Goal: Task Accomplishment & Management: Complete application form

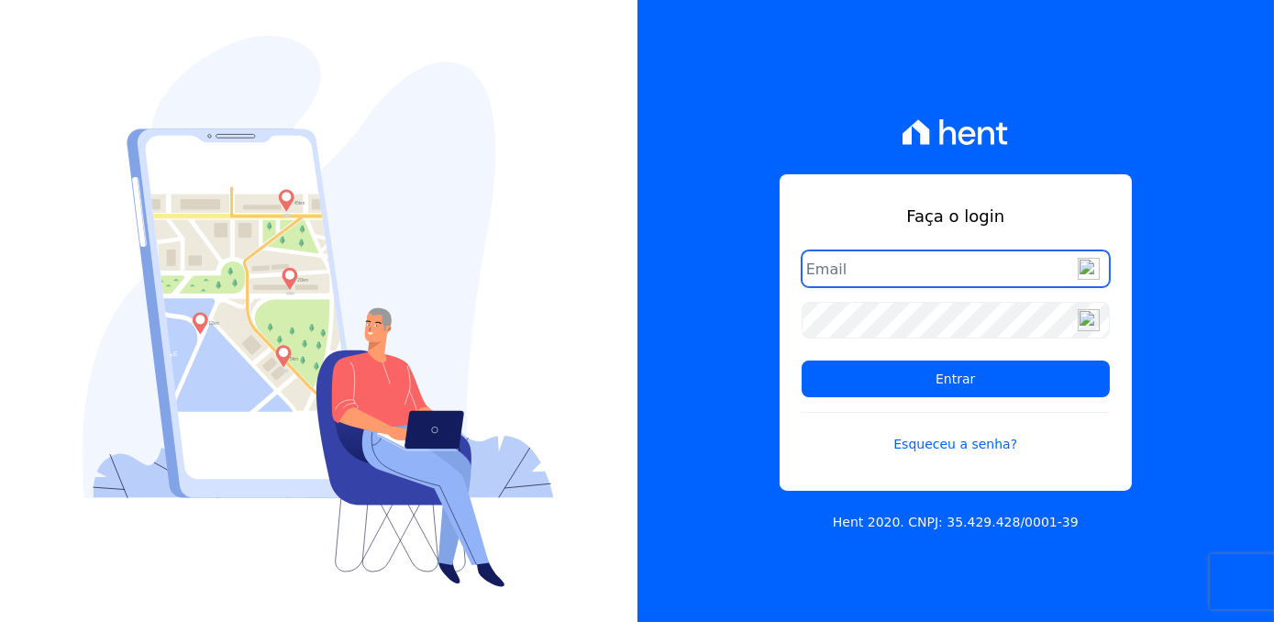
type input "d"
type input "[EMAIL_ADDRESS][DOMAIN_NAME]"
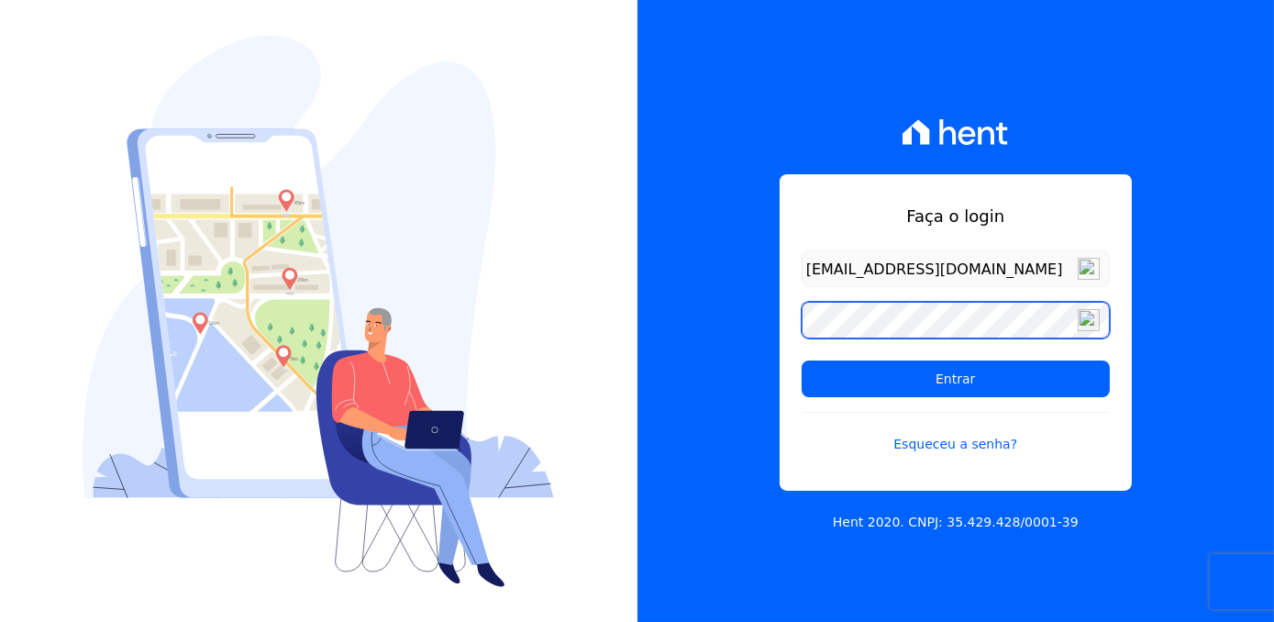
click at [802, 361] on input "Entrar" at bounding box center [956, 379] width 308 height 37
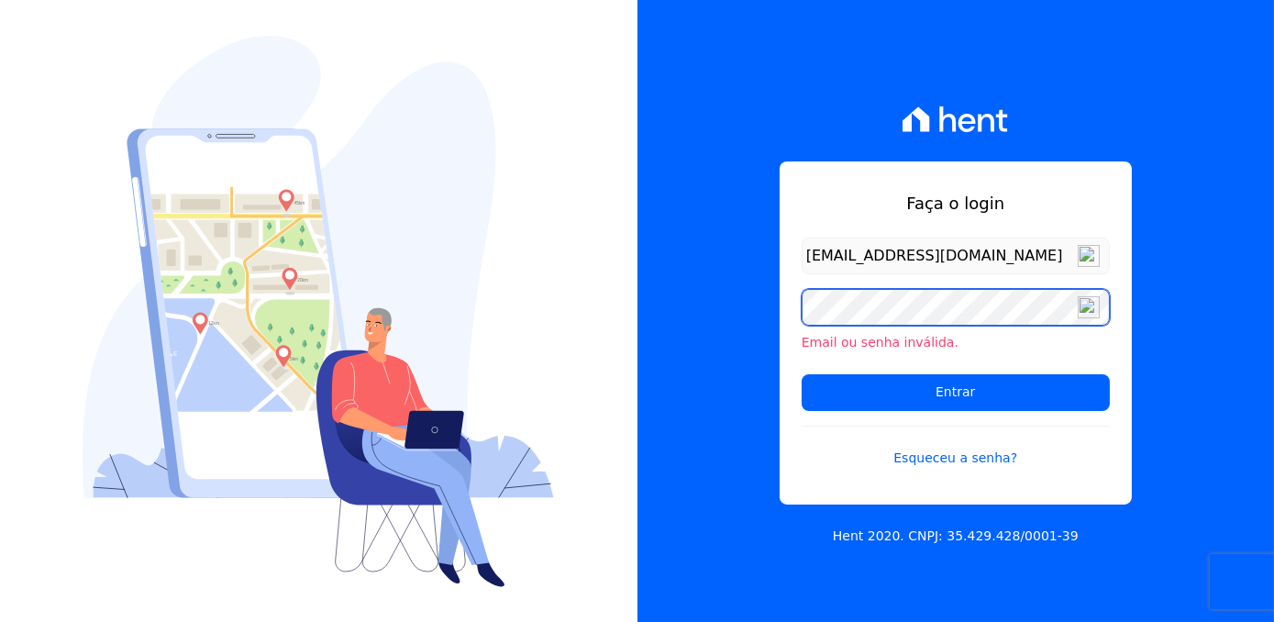
click at [802, 374] on input "Entrar" at bounding box center [956, 392] width 308 height 37
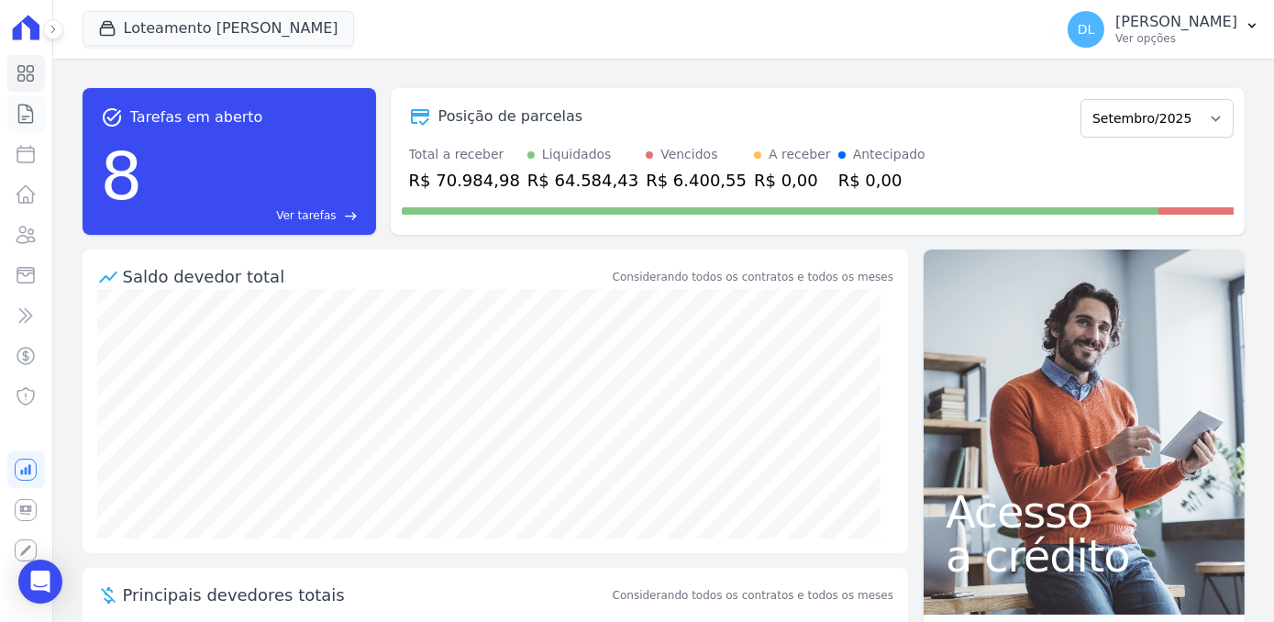
click at [19, 112] on icon at bounding box center [26, 114] width 14 height 18
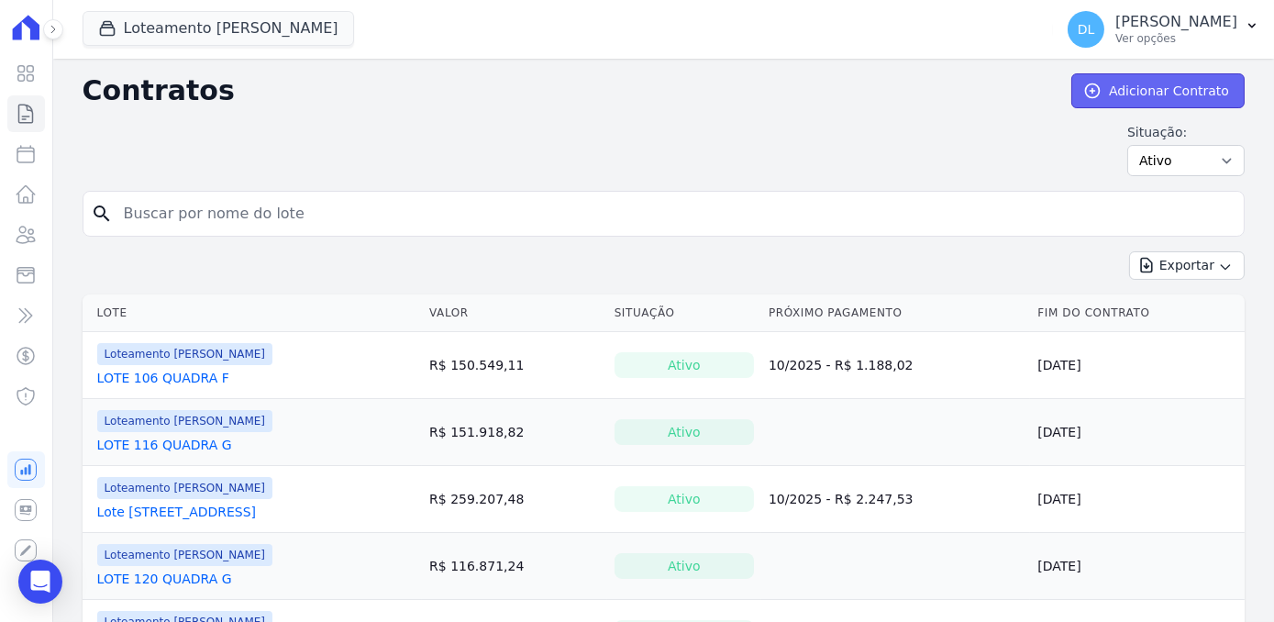
click at [1167, 94] on link "Adicionar Contrato" at bounding box center [1158, 90] width 173 height 35
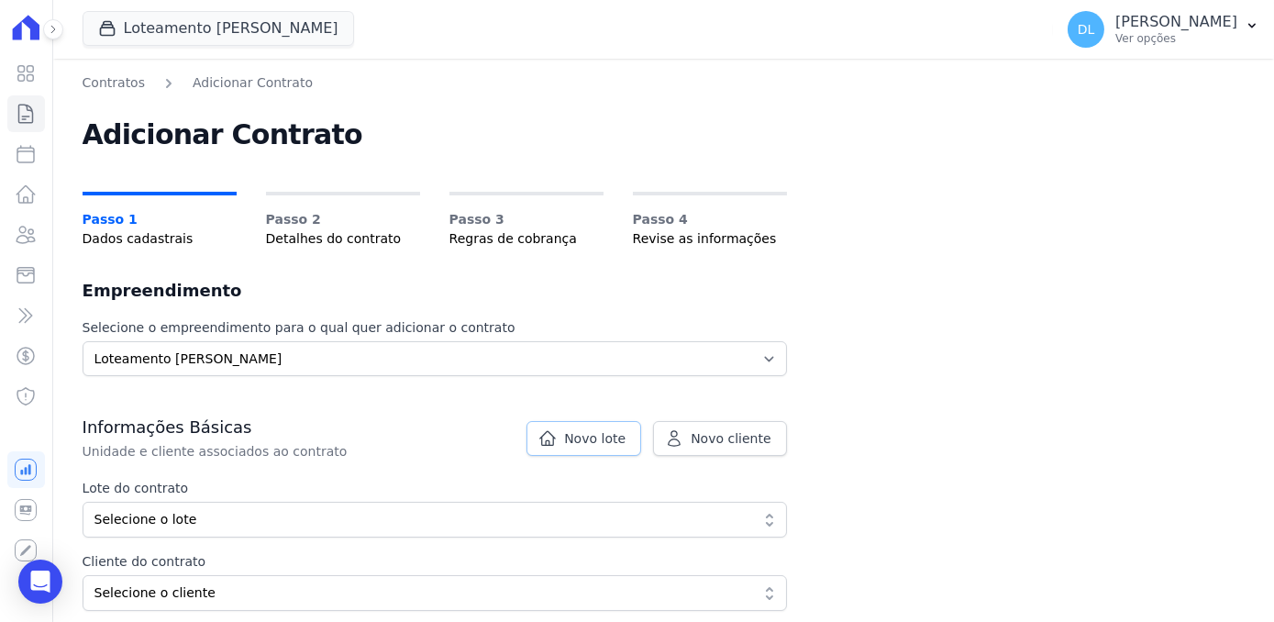
click at [581, 442] on span "Novo lote" at bounding box center [594, 438] width 61 height 18
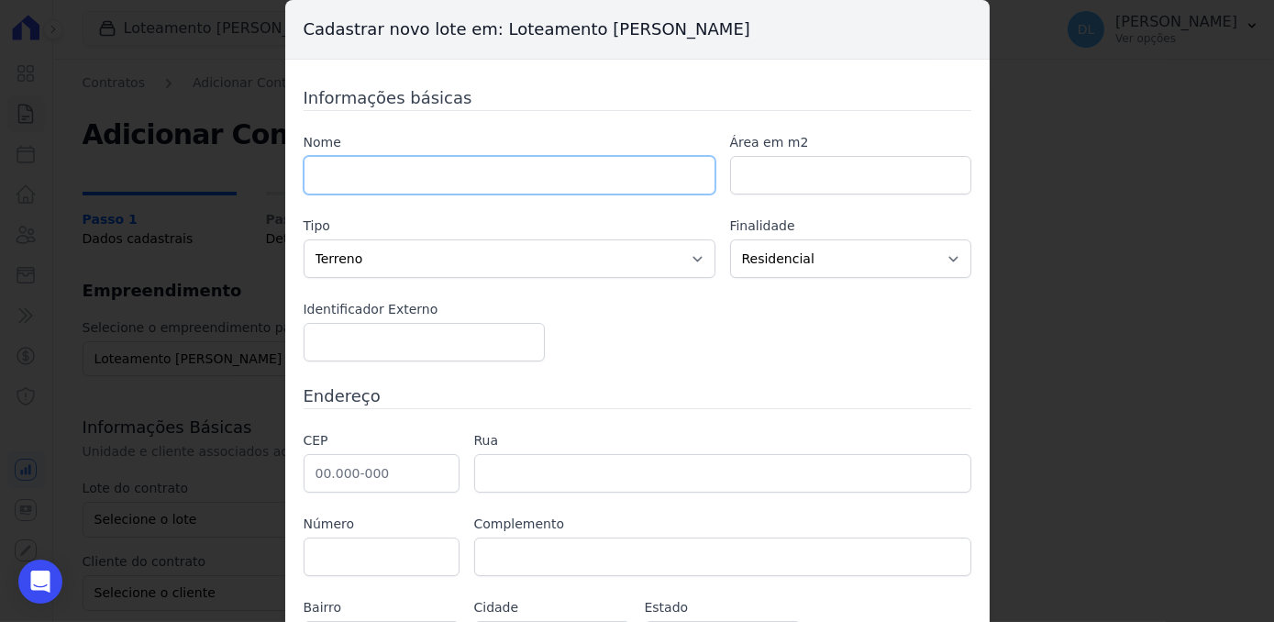
click at [435, 161] on input "text" at bounding box center [510, 175] width 412 height 39
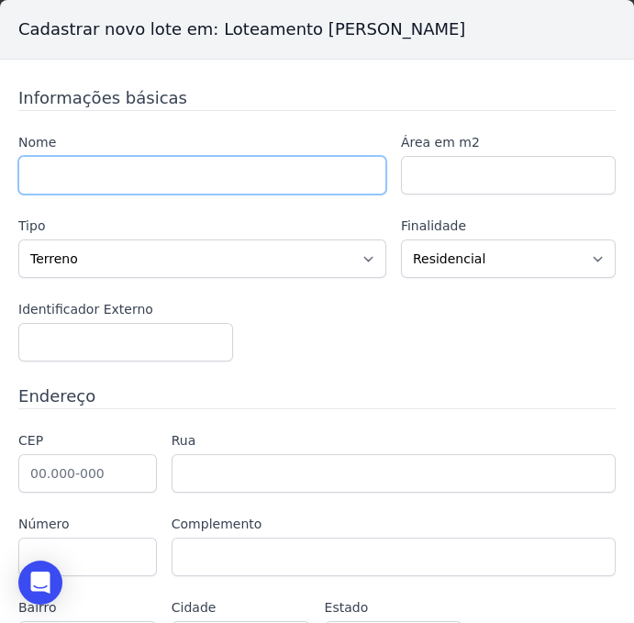
click at [82, 173] on input "text" at bounding box center [202, 175] width 368 height 39
paste input "LUIZ OTÁVIO COSTA GONÇALVES"
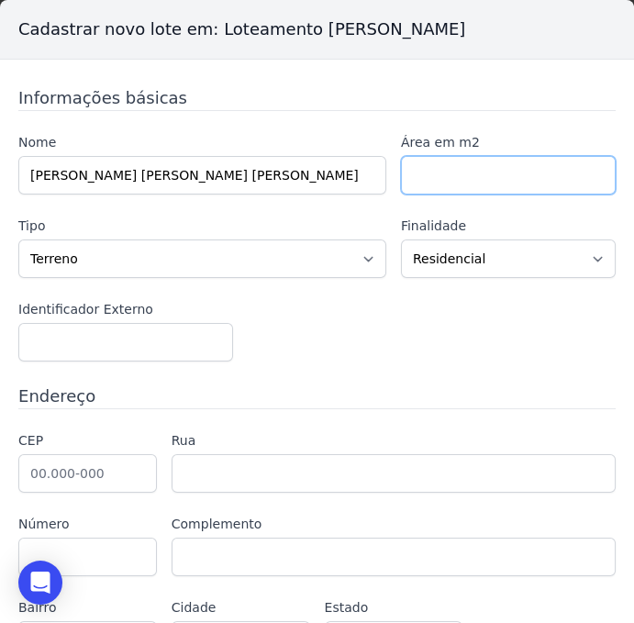
click at [481, 189] on input "number" at bounding box center [508, 175] width 215 height 39
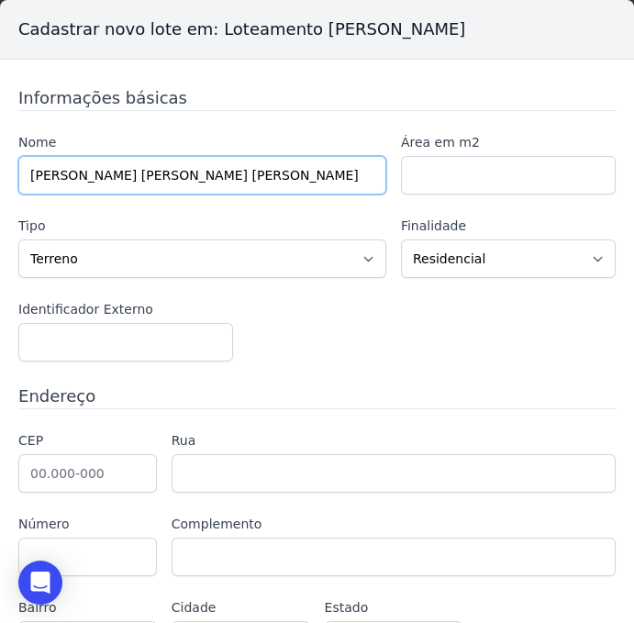
drag, startPoint x: 219, startPoint y: 165, endPoint x: -131, endPoint y: 151, distance: 350.7
click at [0, 0] on html "Visão Geral Contratos Parcelas Lotes Clientes Minha Carteira Transferências Cré…" at bounding box center [317, 0] width 634 height 0
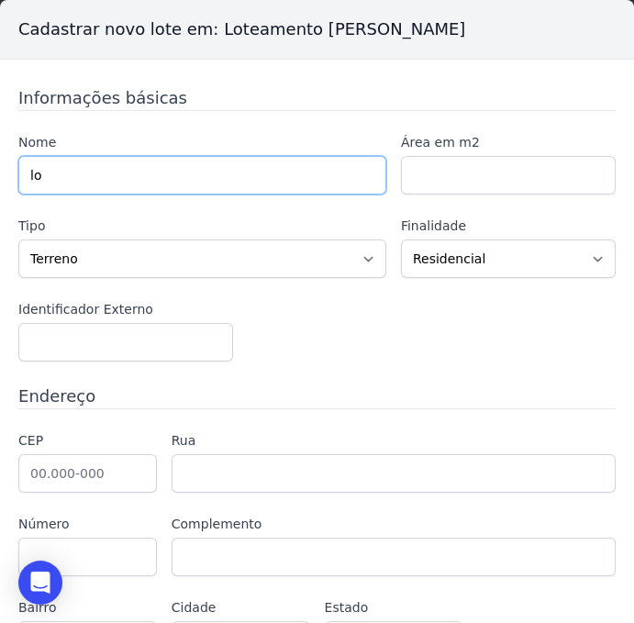
type input "l"
type input "LOTE 56 QUADRA D"
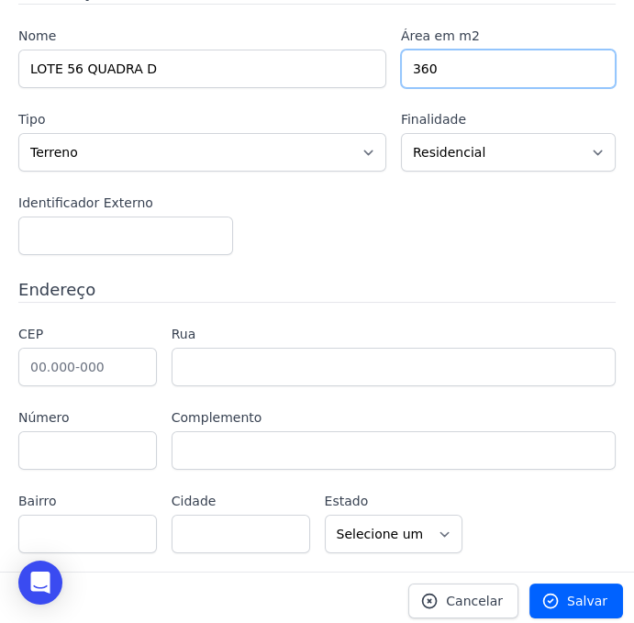
scroll to position [107, 0]
type input "360"
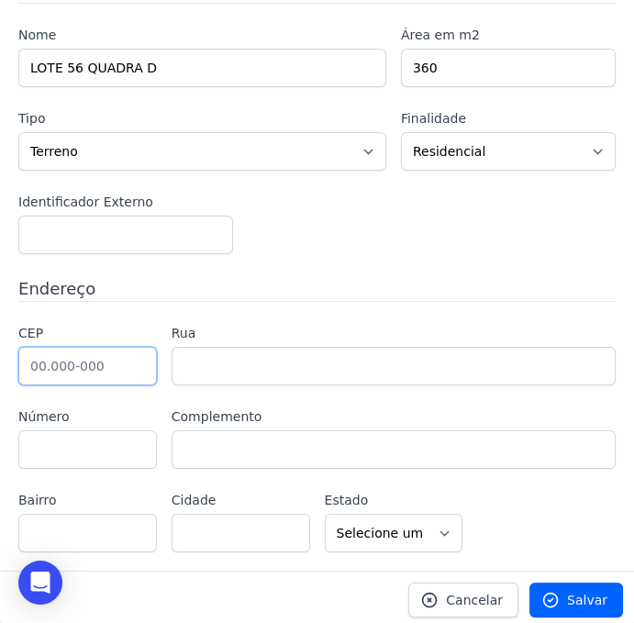
click at [100, 358] on input "text" at bounding box center [87, 366] width 139 height 39
type input "88.820-000"
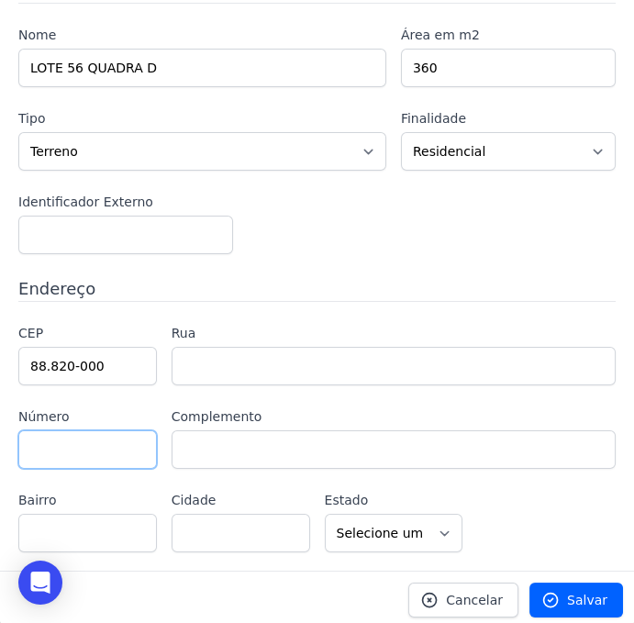
click at [120, 433] on input "text" at bounding box center [87, 449] width 139 height 39
type input "Içara"
select select "SC"
type input "S/N"
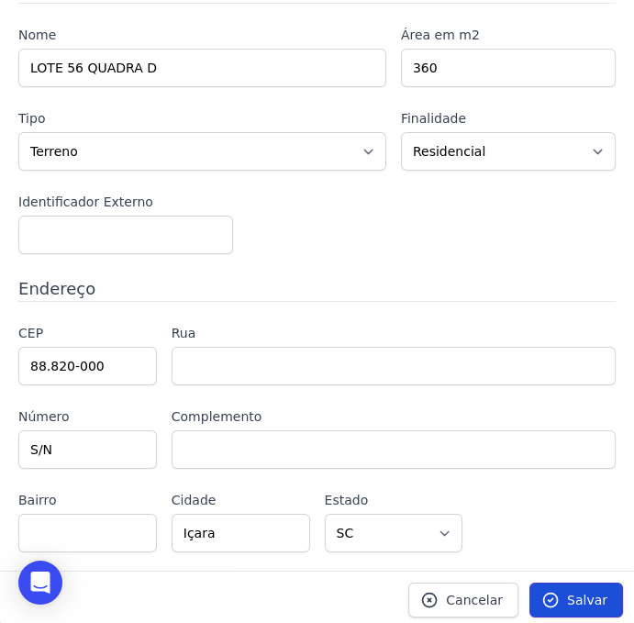
click at [567, 601] on span "Salvar" at bounding box center [587, 600] width 40 height 18
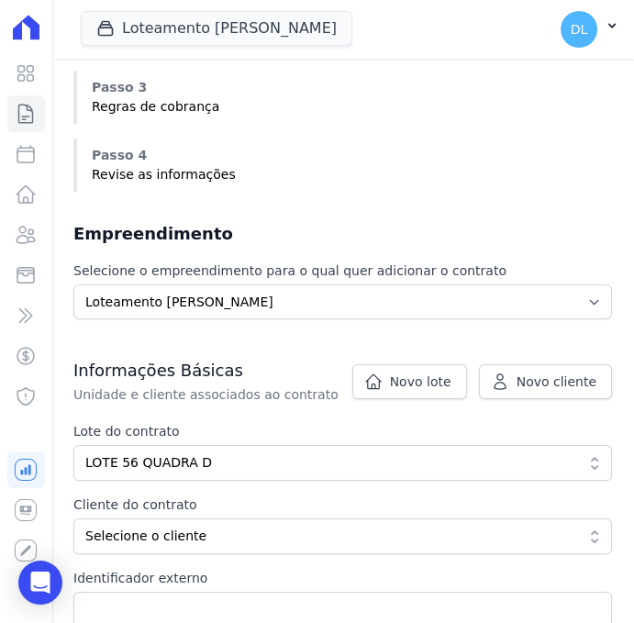
scroll to position [417, 0]
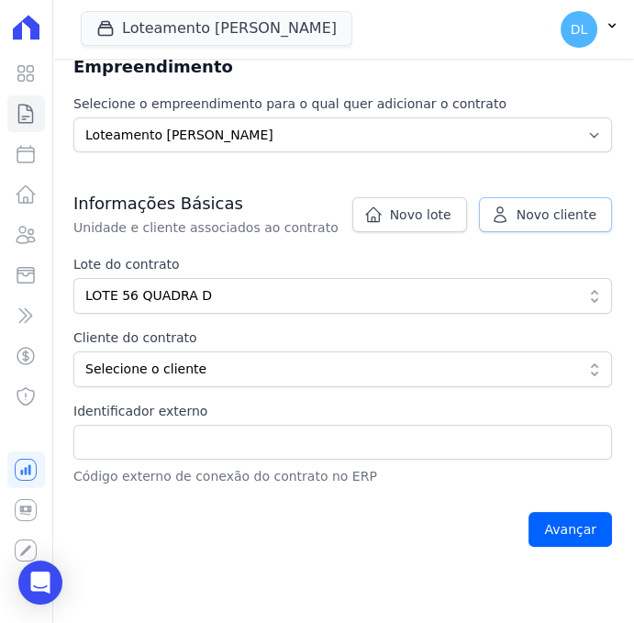
click at [517, 217] on span "Novo cliente" at bounding box center [557, 214] width 80 height 18
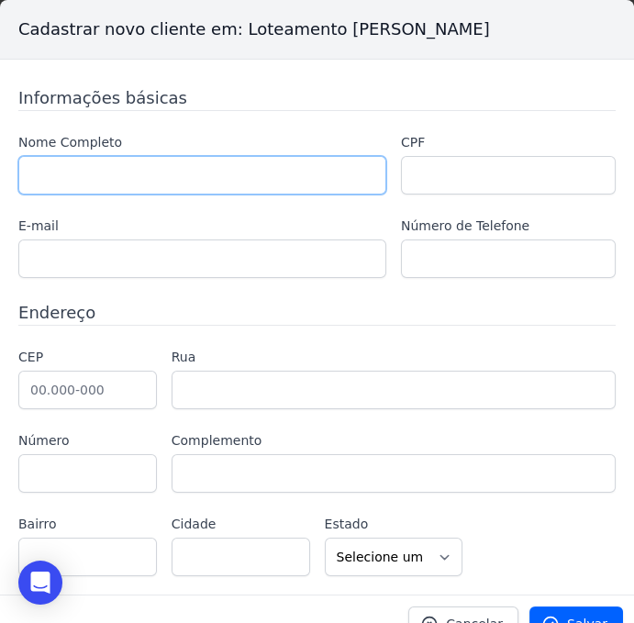
click at [56, 166] on input "text" at bounding box center [202, 175] width 368 height 39
paste input "[PERSON_NAME]"
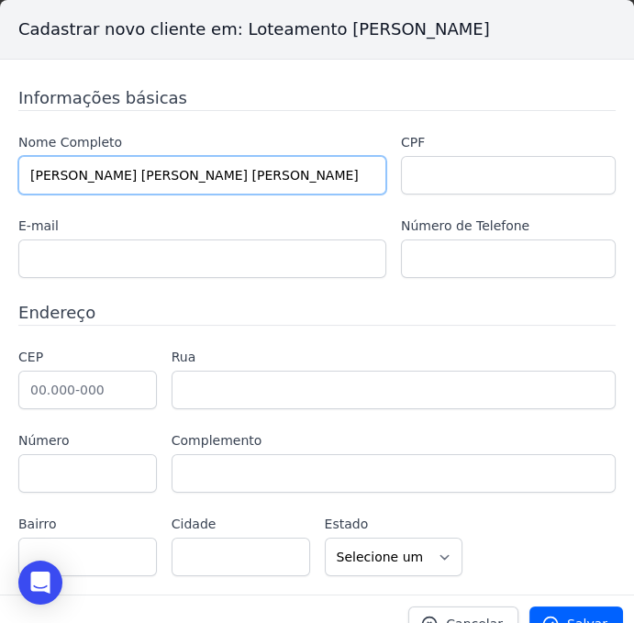
type input "[PERSON_NAME]"
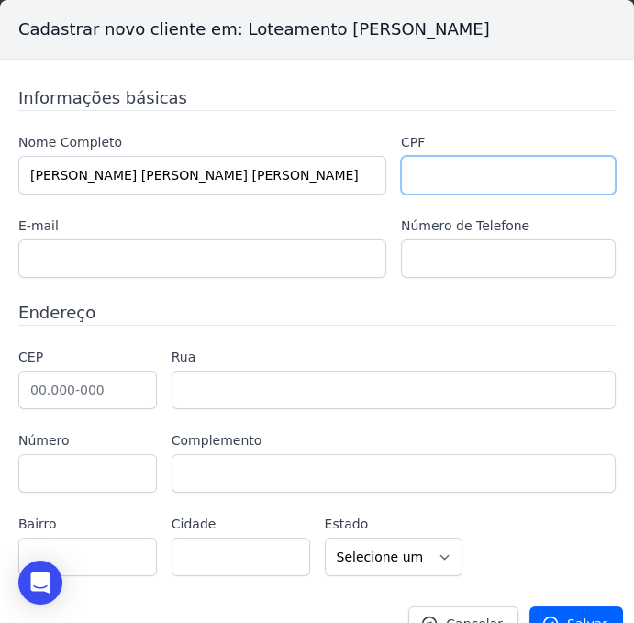
click at [464, 165] on input "text" at bounding box center [508, 175] width 215 height 39
click at [413, 190] on input "text" at bounding box center [508, 175] width 215 height 39
paste input "051.873.529-03"
type input "051.873.529-03"
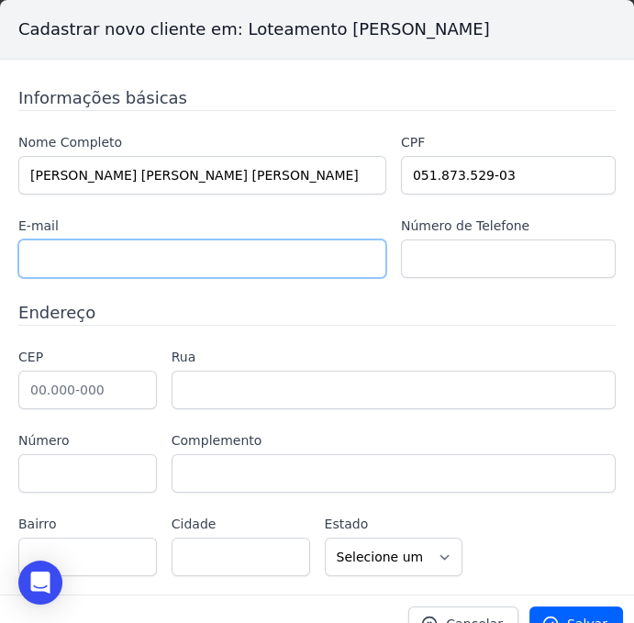
click at [169, 266] on input "text" at bounding box center [202, 258] width 368 height 39
click at [44, 273] on input "text" at bounding box center [202, 258] width 368 height 39
paste input ": luizotavio_costagonalves@yahoo.com"
drag, startPoint x: 37, startPoint y: 258, endPoint x: -14, endPoint y: 271, distance: 52.1
click at [0, 0] on html "Visão Geral Contratos Parcelas Lotes Clientes Minha Carteira Transferências Cré…" at bounding box center [317, 0] width 634 height 0
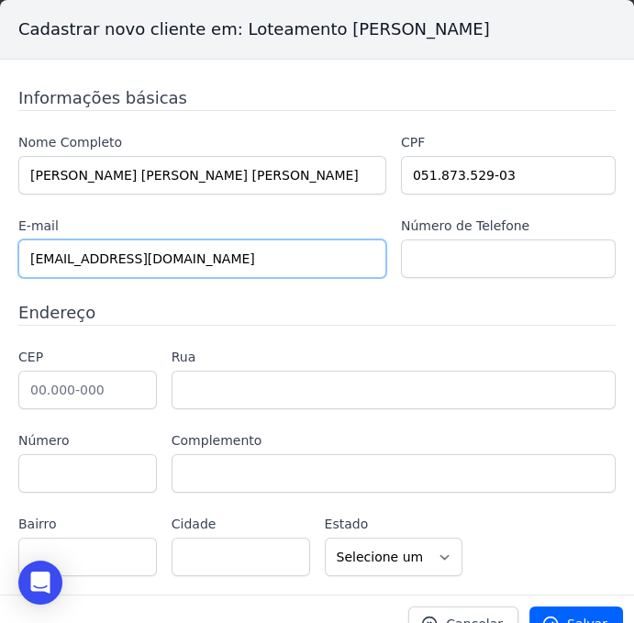
type input "luizotavio_costagonalves@yahoo.com"
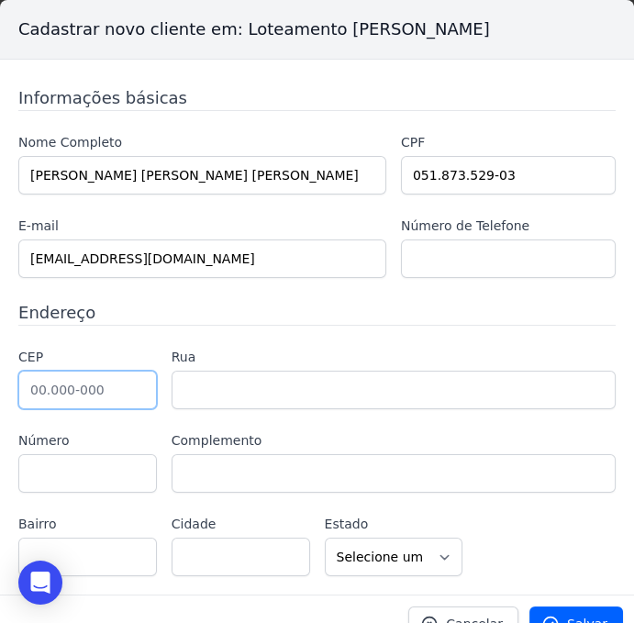
click at [132, 391] on input "text" at bounding box center [87, 390] width 139 height 39
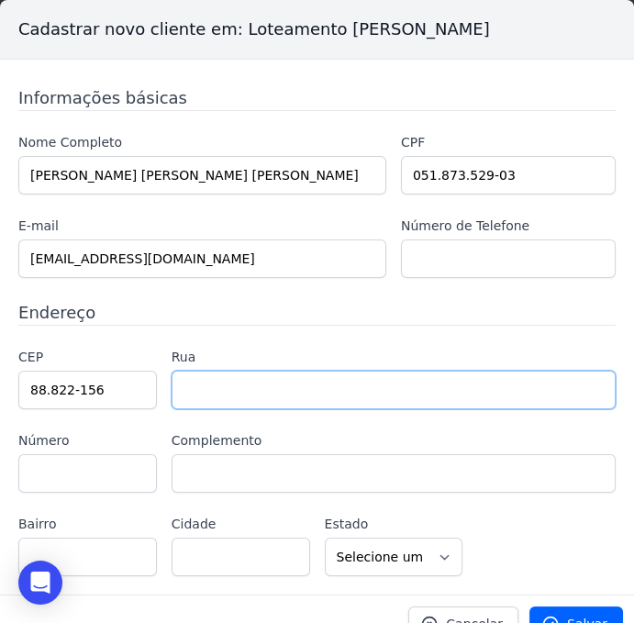
click at [218, 394] on input "text" at bounding box center [394, 390] width 444 height 39
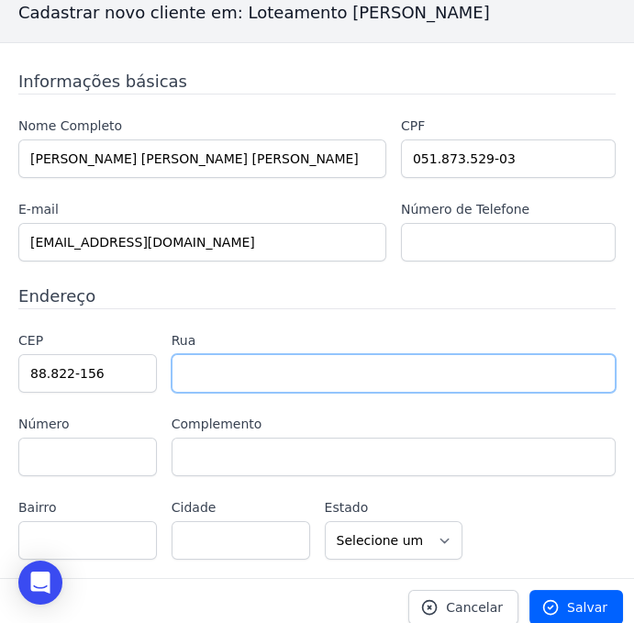
scroll to position [25, 0]
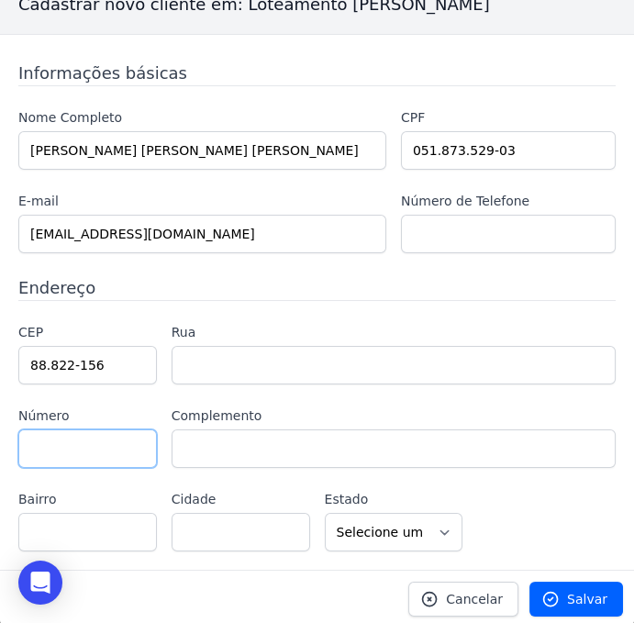
click at [117, 429] on input "text" at bounding box center [87, 448] width 139 height 39
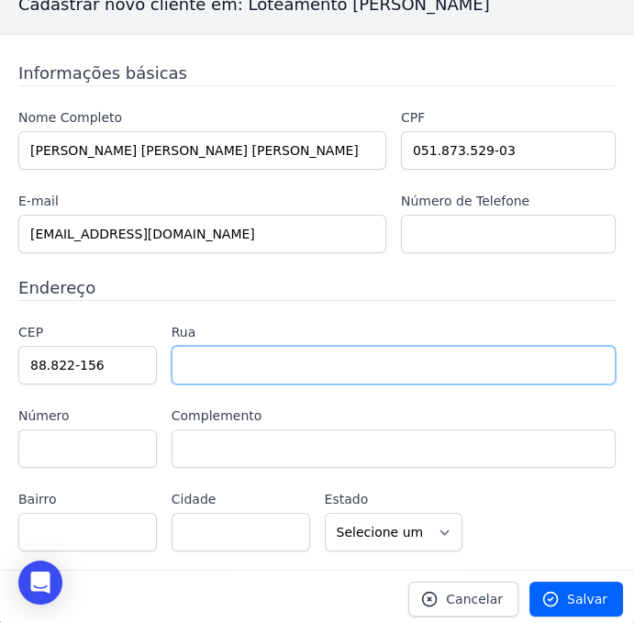
click at [195, 366] on input "text" at bounding box center [394, 365] width 444 height 39
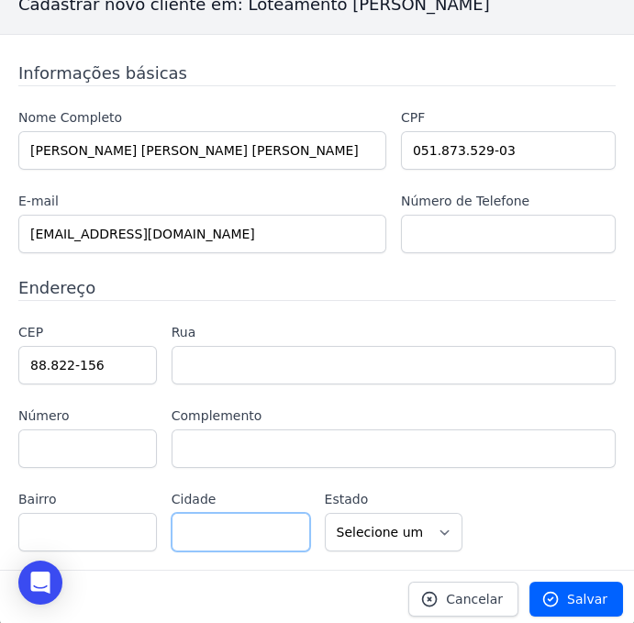
click at [207, 528] on input "text" at bounding box center [241, 532] width 139 height 39
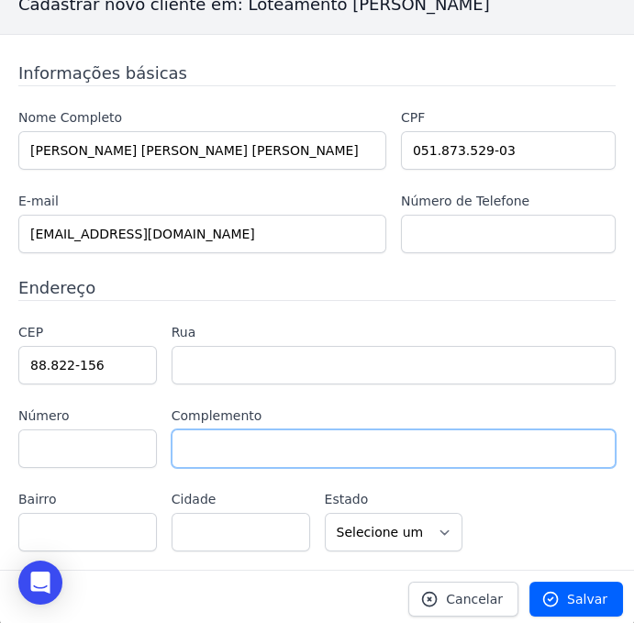
click at [228, 442] on input "text" at bounding box center [394, 448] width 444 height 39
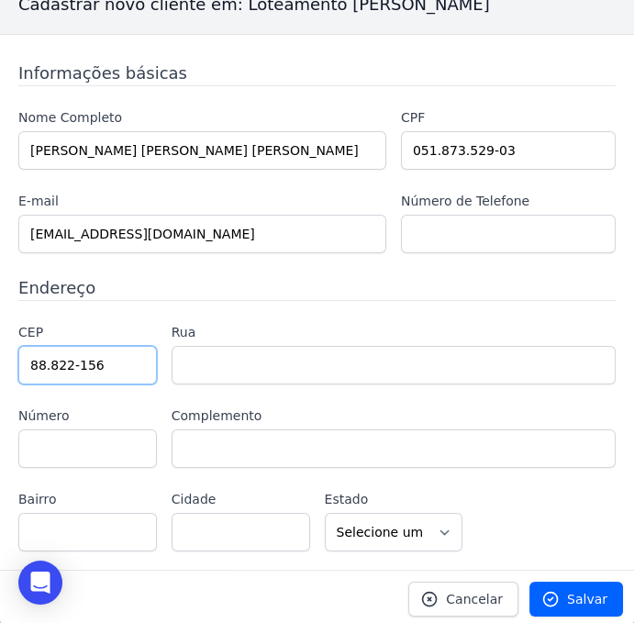
click at [109, 372] on input "88.822-156" at bounding box center [87, 365] width 139 height 39
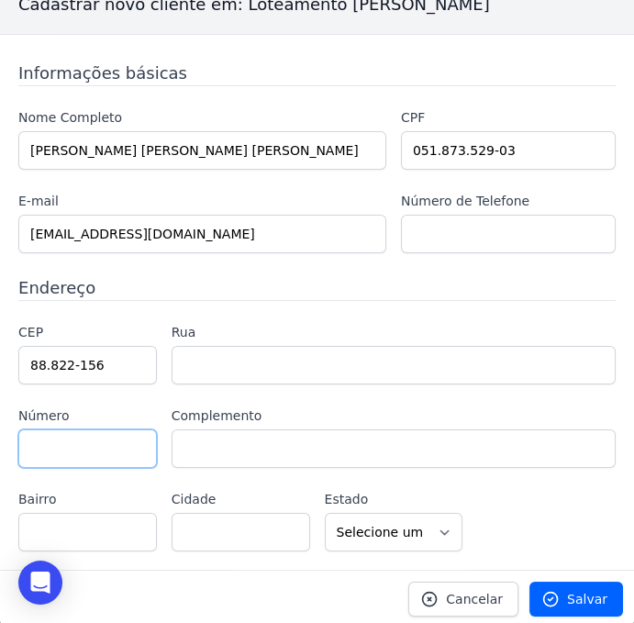
click at [96, 444] on input "text" at bounding box center [87, 448] width 139 height 39
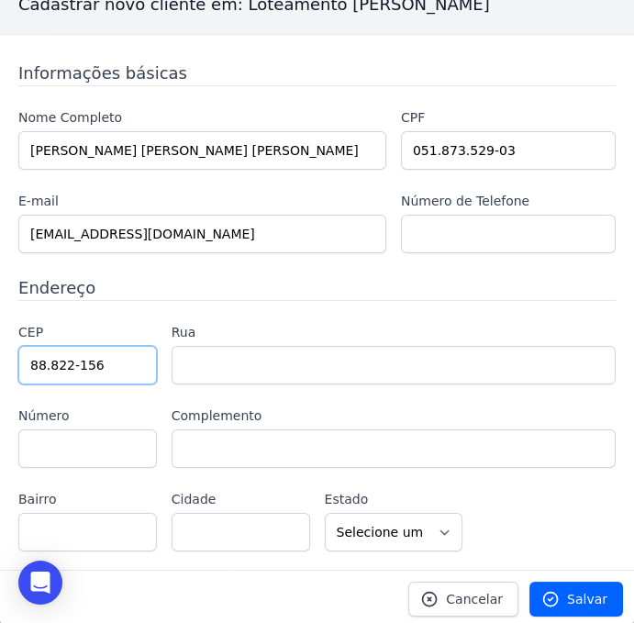
drag, startPoint x: 110, startPoint y: 366, endPoint x: -106, endPoint y: 357, distance: 216.7
click at [0, 0] on html "Visão Geral Contratos Parcelas Lotes Clientes Minha Carteira Transferências Cré…" at bounding box center [317, 0] width 634 height 0
type input "88.820-000"
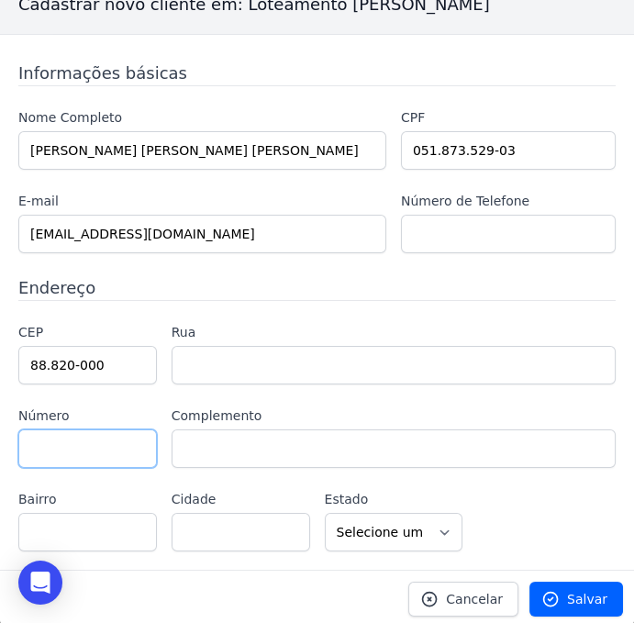
click at [21, 436] on input "text" at bounding box center [87, 448] width 139 height 39
type input "Içara"
select select "SC"
click at [439, 383] on div "CEP 88.820-000 Rua Número Complemento Bairro Cidade Içara AC AL" at bounding box center [316, 437] width 597 height 228
click at [290, 389] on div "CEP 88.820-000 Rua Número Complemento Bairro Cidade Içara AC AL" at bounding box center [316, 437] width 597 height 228
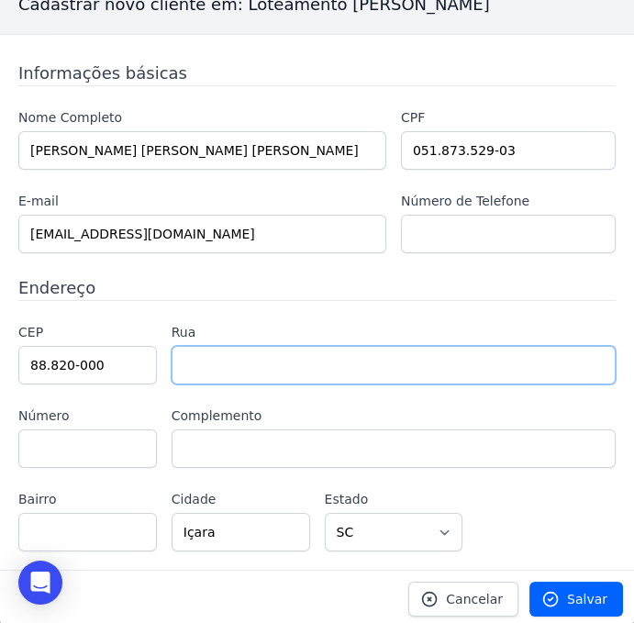
click at [269, 367] on input "text" at bounding box center [394, 365] width 444 height 39
paste input "Rua José Paulo Pizzeti"
type input "Rua José Paulo Pizzeti"
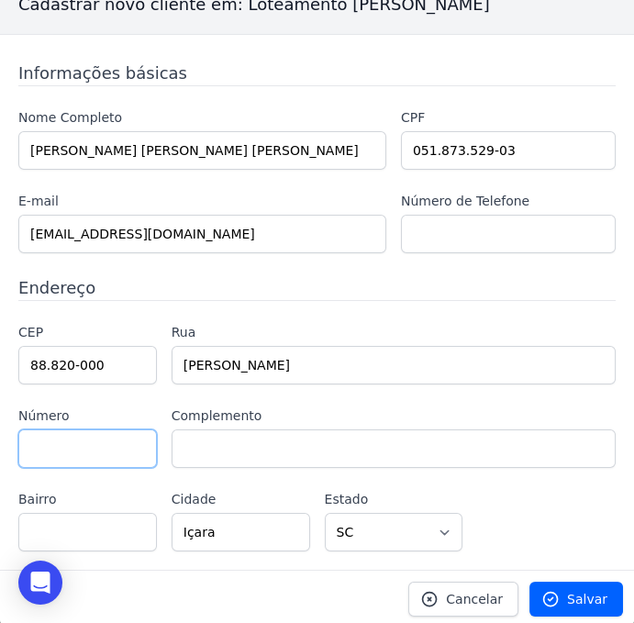
click at [103, 440] on input "text" at bounding box center [87, 448] width 139 height 39
type input "297"
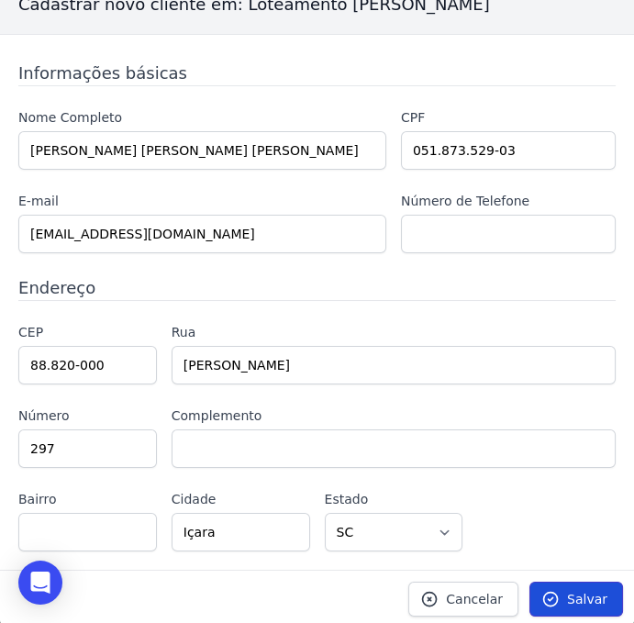
click at [541, 583] on link "Salvar" at bounding box center [576, 599] width 94 height 35
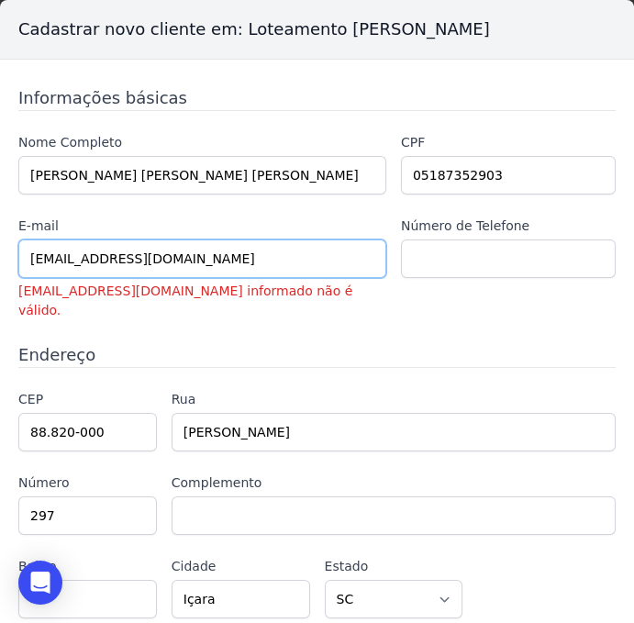
click at [136, 256] on input "[EMAIL_ADDRESS][DOMAIN_NAME]" at bounding box center [202, 258] width 368 height 39
type input "luizotavio_costagoncalves@yahoo.com"
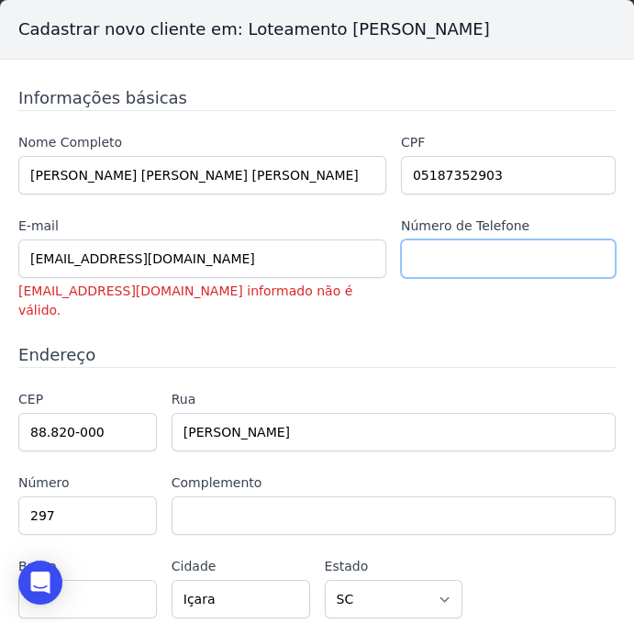
click at [440, 272] on input "text" at bounding box center [508, 258] width 215 height 39
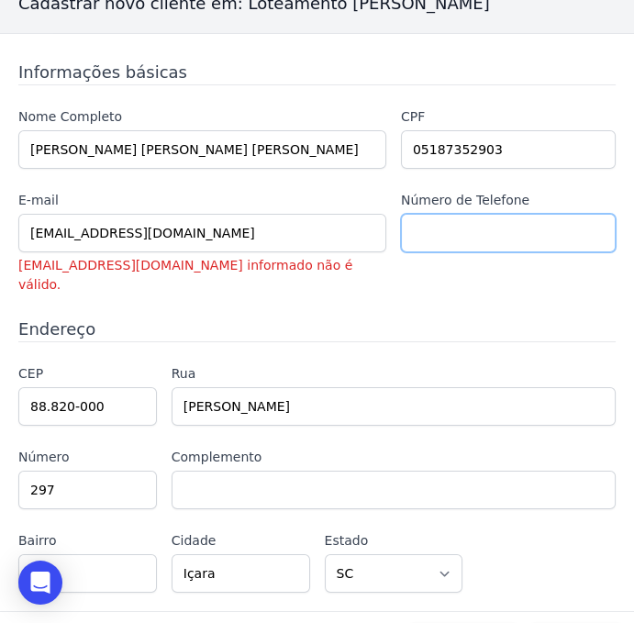
scroll to position [48, 0]
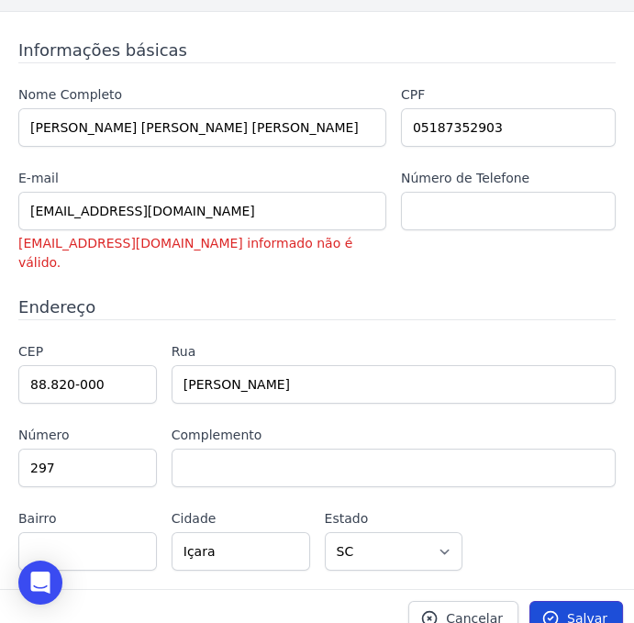
click at [567, 609] on span "Salvar" at bounding box center [587, 618] width 40 height 18
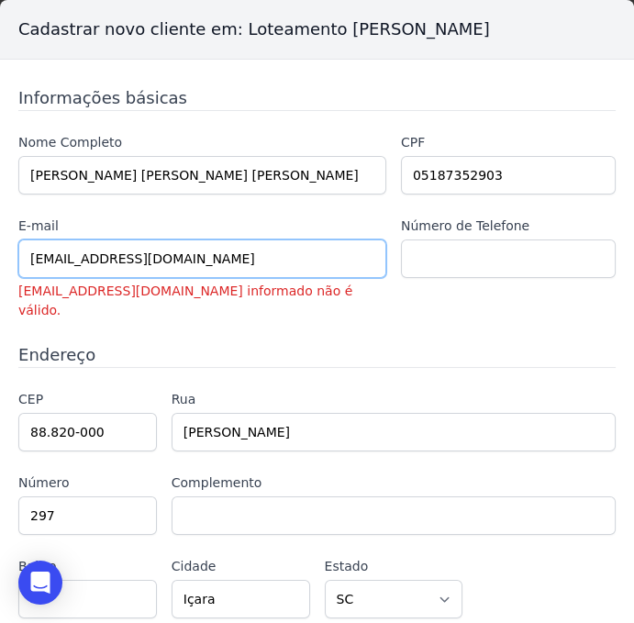
click at [148, 256] on input "luizotavio_costagoncalves@yahoo.com" at bounding box center [202, 258] width 368 height 39
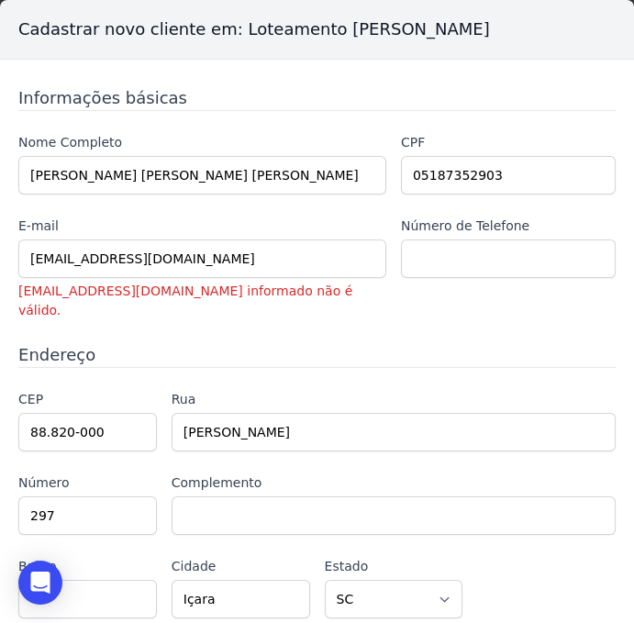
click at [258, 342] on h3 "Endereço" at bounding box center [316, 354] width 597 height 25
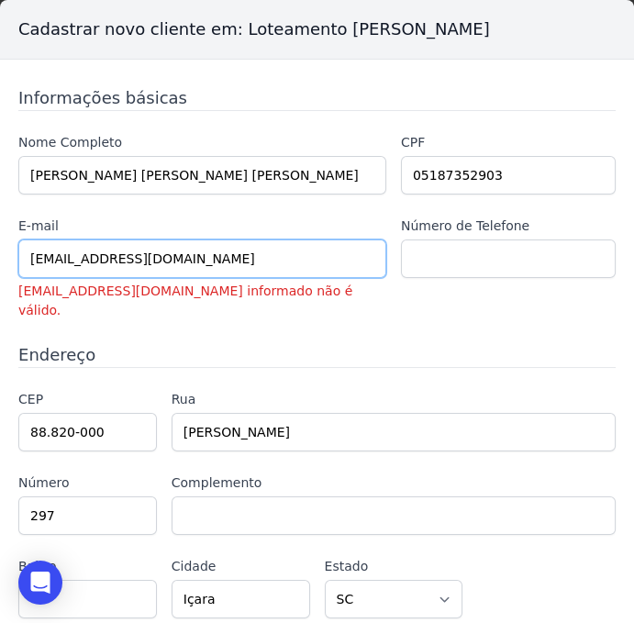
click at [251, 261] on input "[EMAIL_ADDRESS][DOMAIN_NAME]" at bounding box center [202, 258] width 368 height 39
type input "[EMAIL_ADDRESS][DOMAIN_NAME]"
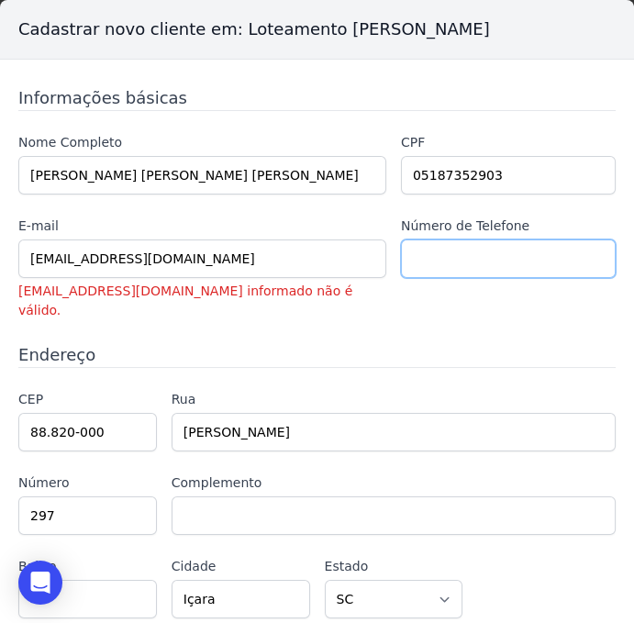
click at [428, 250] on input "text" at bounding box center [508, 258] width 215 height 39
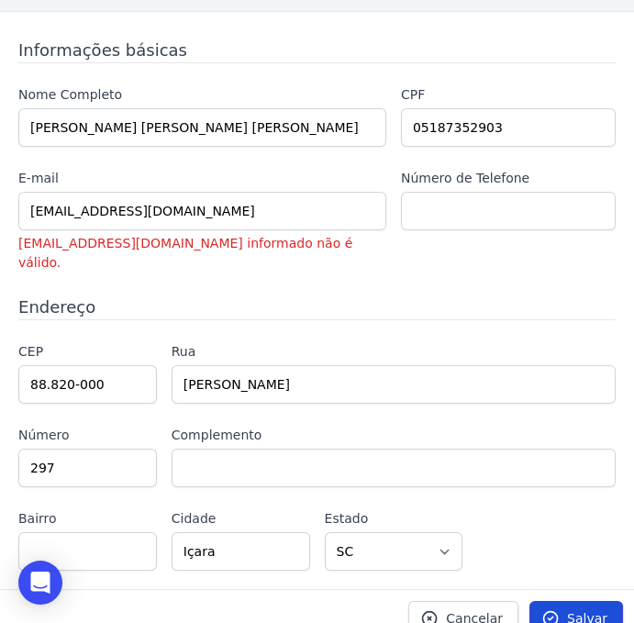
click at [555, 601] on link "Salvar" at bounding box center [576, 618] width 94 height 35
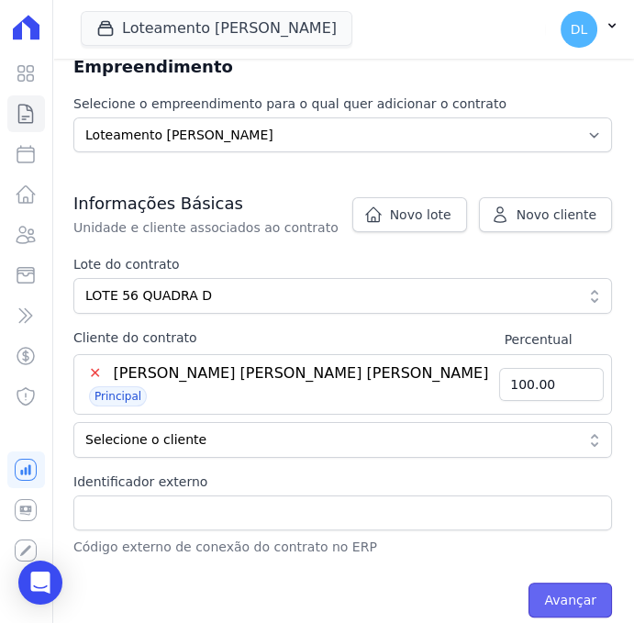
click at [573, 583] on input "Avançar" at bounding box center [569, 600] width 83 height 35
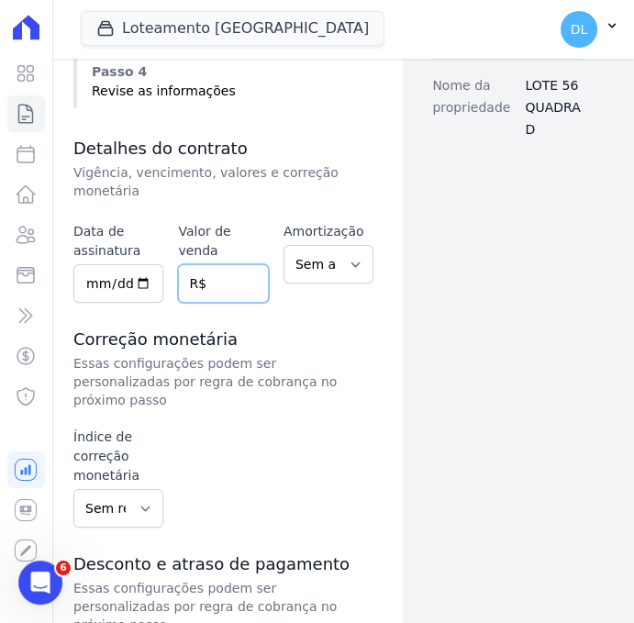
click at [207, 264] on input "number" at bounding box center [223, 283] width 90 height 39
paste input "145.698"
type input "145698.00"
click at [338, 259] on select "Sem amortização Price Sac" at bounding box center [328, 264] width 90 height 39
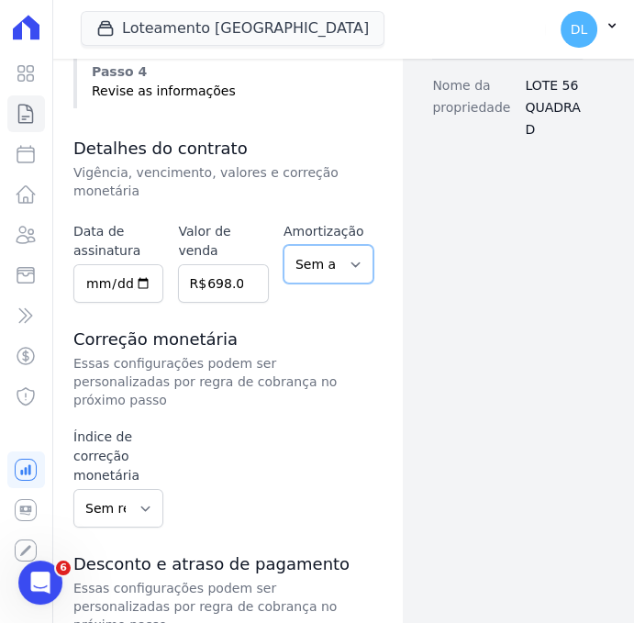
scroll to position [0, 0]
click at [333, 263] on select "Sem amortização Price Sac" at bounding box center [328, 264] width 90 height 39
click at [103, 264] on input "date" at bounding box center [118, 283] width 90 height 39
click at [142, 264] on input "date" at bounding box center [118, 283] width 90 height 39
type input "2025-09-30"
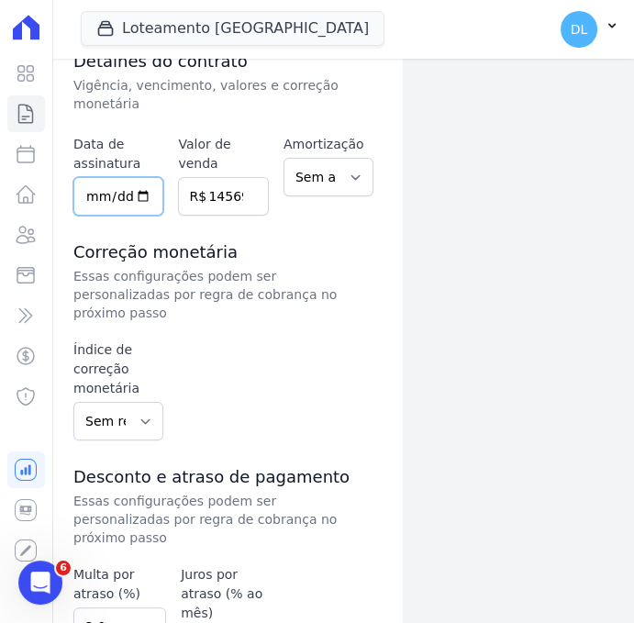
scroll to position [500, 0]
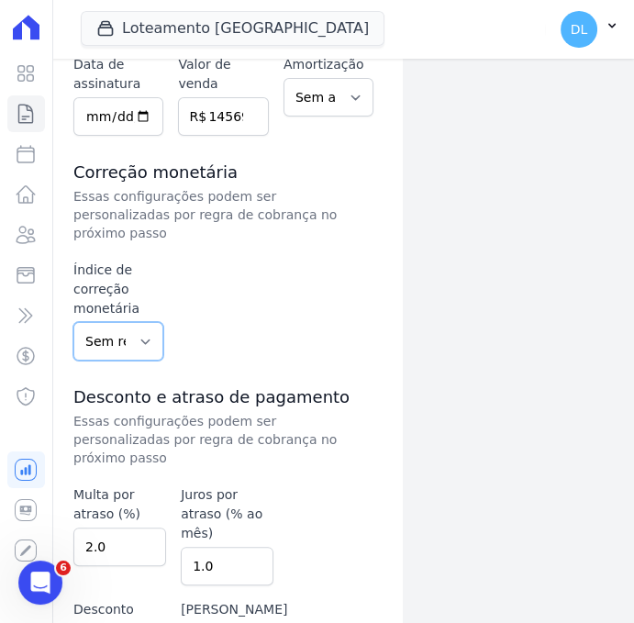
click at [116, 322] on select "Sem reajuste Média dos últimos 12 meses acumulado de INCCM Média dos últimos 12…" at bounding box center [118, 341] width 90 height 39
select select "inccm"
click at [73, 322] on select "Sem reajuste Média dos últimos 12 meses acumulado de INCCM Média dos últimos 12…" at bounding box center [118, 341] width 90 height 39
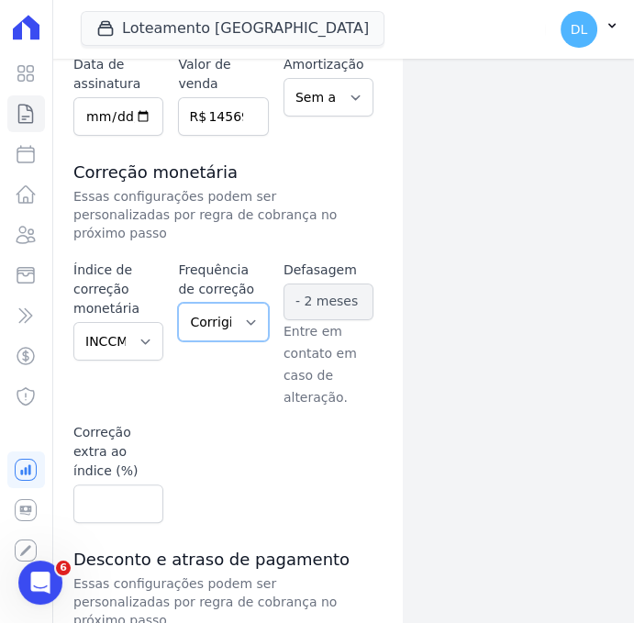
click at [239, 303] on select "Corrigido semestralmente Corrigido mensalmente Corrigido anualmente" at bounding box center [223, 322] width 90 height 39
select select "monthly"
click at [178, 303] on select "Corrigido semestralmente Corrigido mensalmente Corrigido anualmente" at bounding box center [223, 322] width 90 height 39
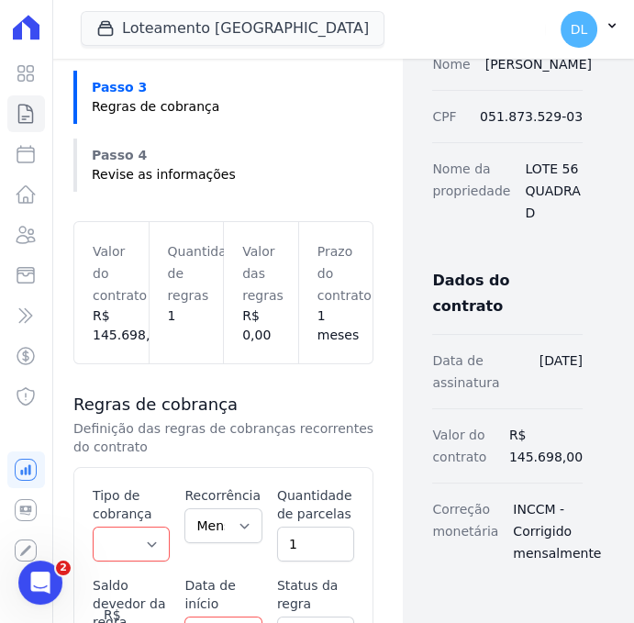
scroll to position [333, 0]
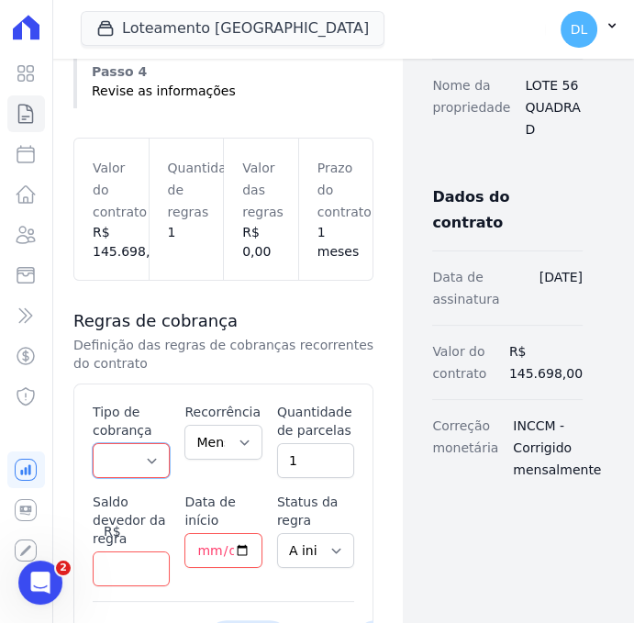
click at [136, 454] on select "Parcela Normal Entrada Sinal Intercalada Chaves Pré-chaves Pós-chaves Impostos …" at bounding box center [131, 460] width 77 height 35
click at [150, 451] on select "Parcela Normal Entrada Sinal Intercalada Chaves Pré-chaves Pós-chaves Impostos …" at bounding box center [131, 460] width 77 height 35
select select "down_payment"
click at [93, 443] on select "Parcela Normal Entrada Sinal Intercalada Chaves Pré-chaves Pós-chaves Impostos …" at bounding box center [131, 460] width 77 height 35
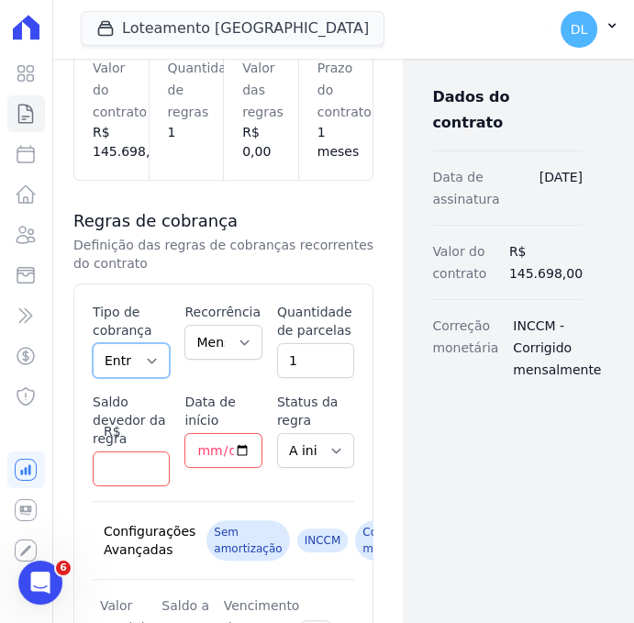
scroll to position [500, 0]
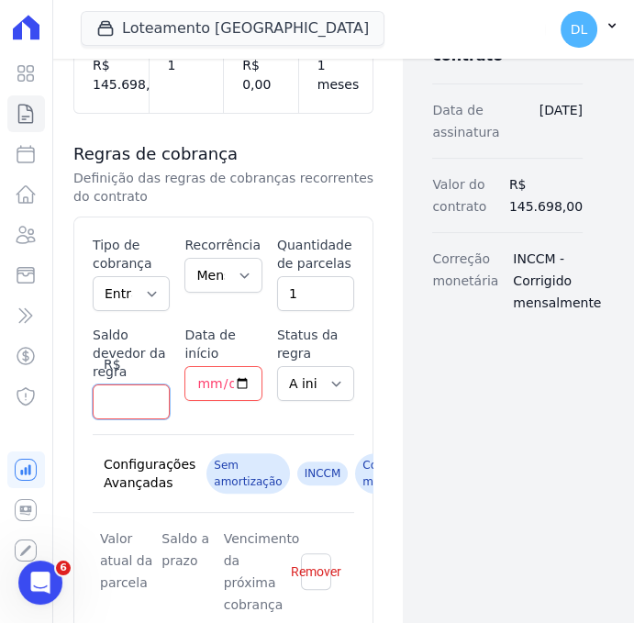
click at [115, 391] on input "Saldo devedor da regra" at bounding box center [131, 401] width 77 height 35
type input "9924.25"
click at [239, 378] on input "Data de início" at bounding box center [222, 383] width 77 height 35
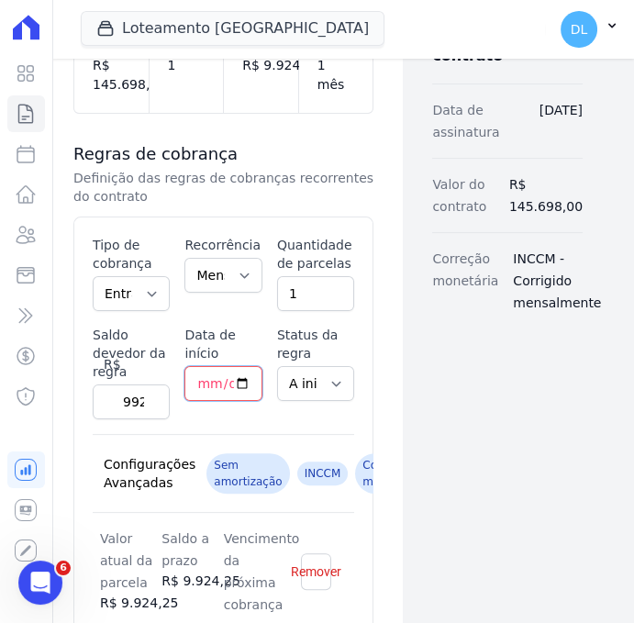
type input "2025-09-30"
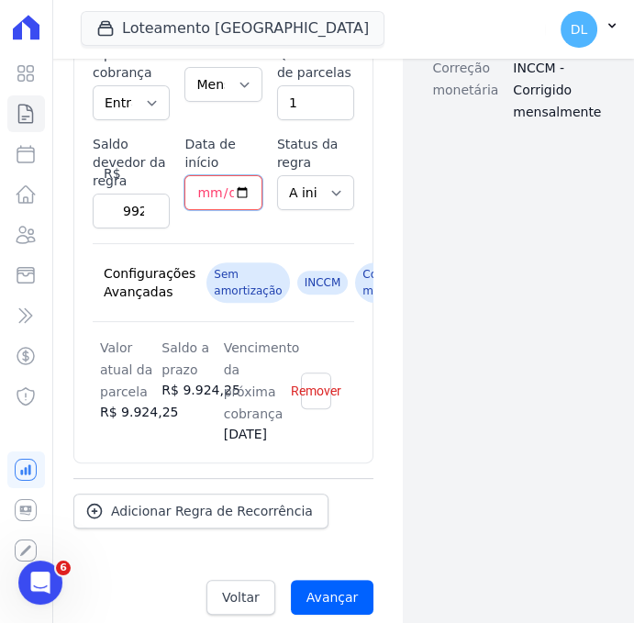
scroll to position [716, 0]
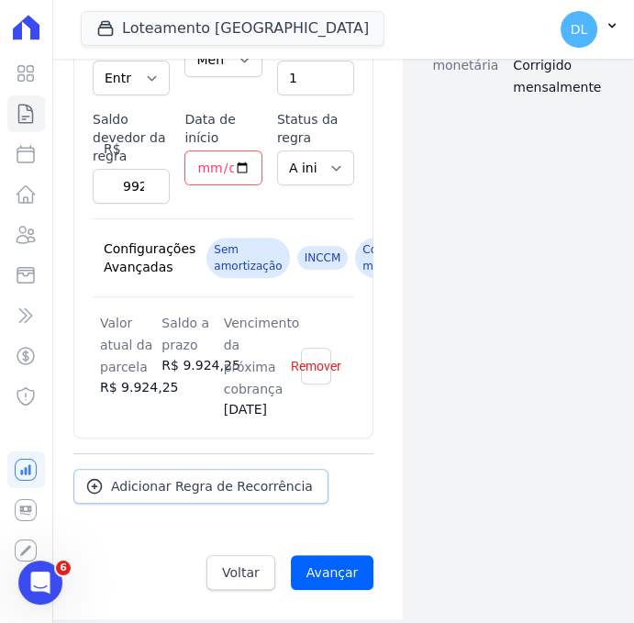
click at [240, 489] on span "Adicionar Regra de Recorrência" at bounding box center [212, 486] width 202 height 18
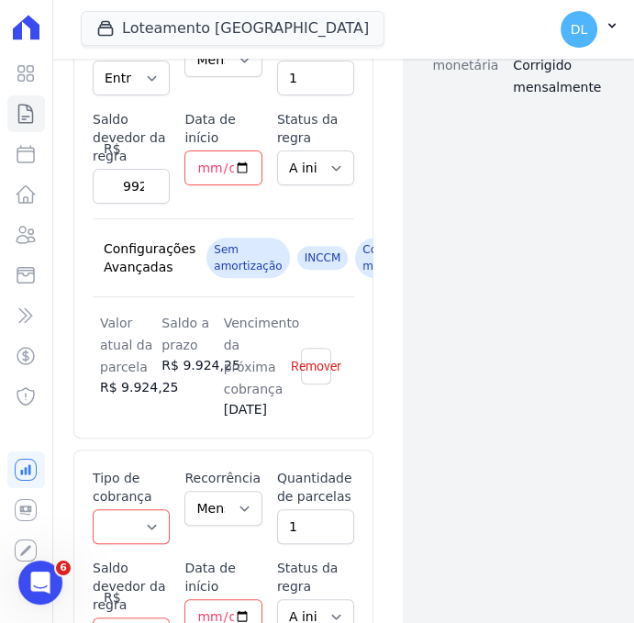
scroll to position [1050, 0]
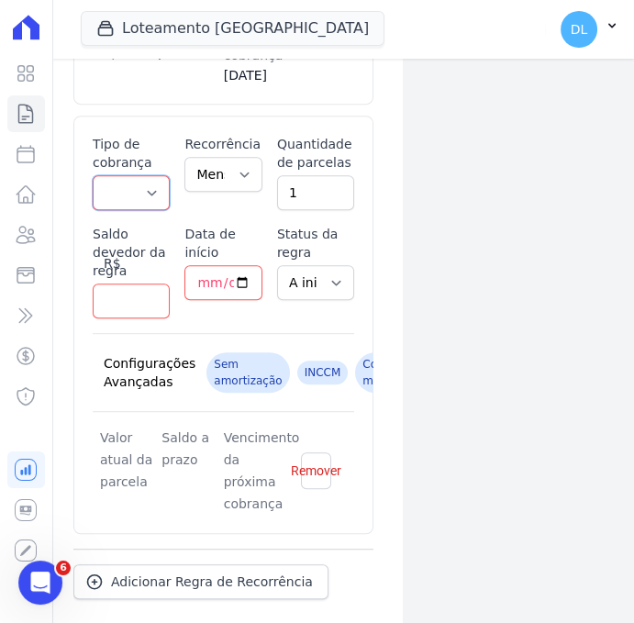
click at [115, 183] on select "Parcela Normal Entrada Sinal Intercalada Chaves Pré-chaves Pós-chaves Impostos …" at bounding box center [131, 192] width 77 height 35
select select "standard"
click at [93, 175] on select "Parcela Normal Entrada Sinal Intercalada Chaves Pré-chaves Pós-chaves Impostos …" at bounding box center [131, 192] width 77 height 35
click at [203, 171] on select "Mensal Bimestral Trimestral Semestral Anual" at bounding box center [222, 174] width 77 height 35
click at [288, 185] on input "1" at bounding box center [315, 192] width 77 height 35
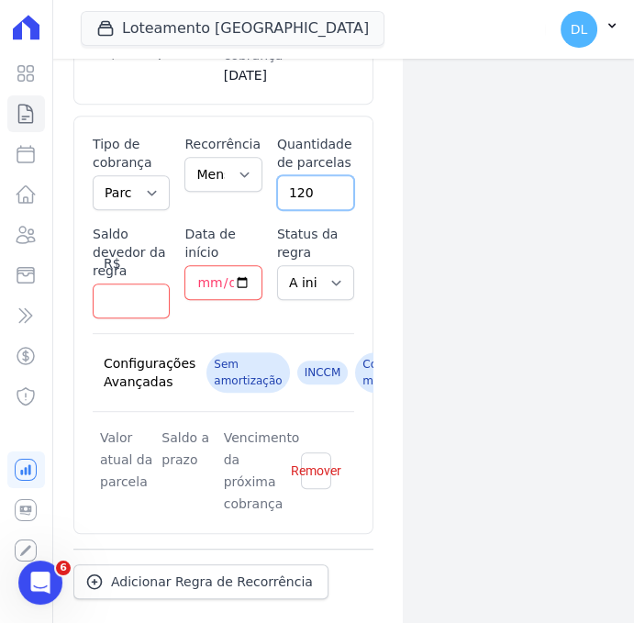
type input "120"
click at [134, 278] on div "Saldo devedor da regra" at bounding box center [131, 272] width 77 height 94
click at [132, 285] on input "Saldo devedor da regra" at bounding box center [131, 300] width 77 height 35
paste input "100.7736"
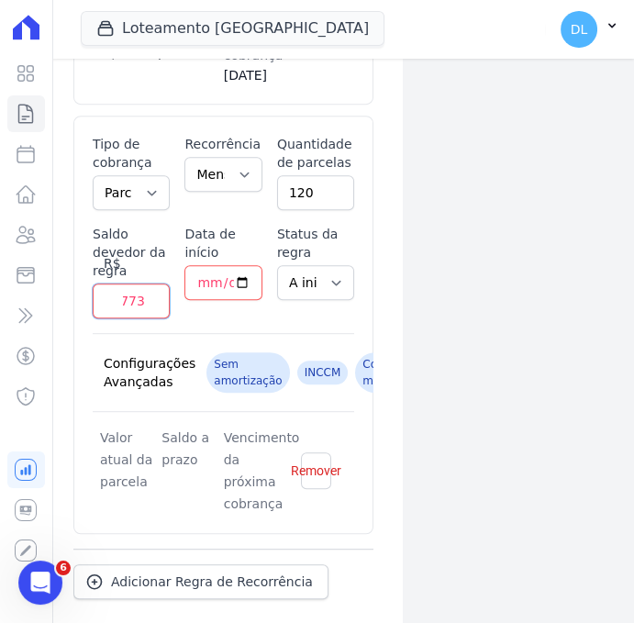
click at [123, 297] on input "100.7736" at bounding box center [131, 300] width 77 height 35
type input "1007736.00"
click at [231, 281] on input "Data de início" at bounding box center [222, 282] width 77 height 35
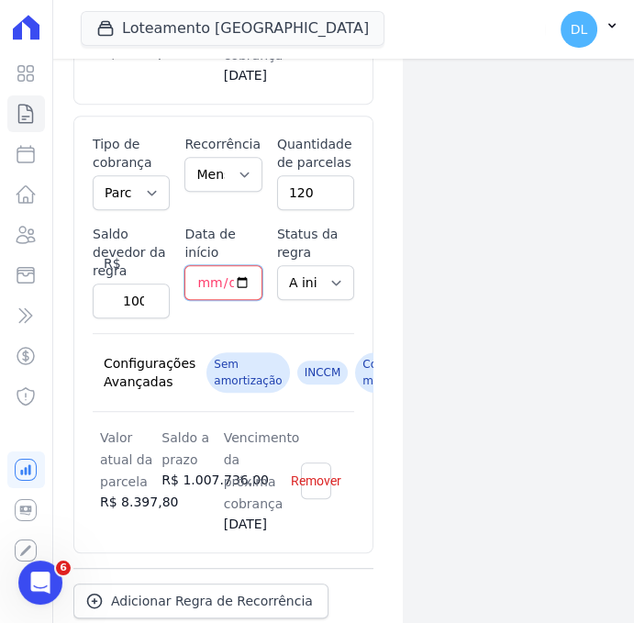
type input "2025-10-15"
click at [128, 293] on input "1007736.00" at bounding box center [131, 300] width 77 height 35
click at [137, 305] on input "100773.00" at bounding box center [131, 300] width 77 height 35
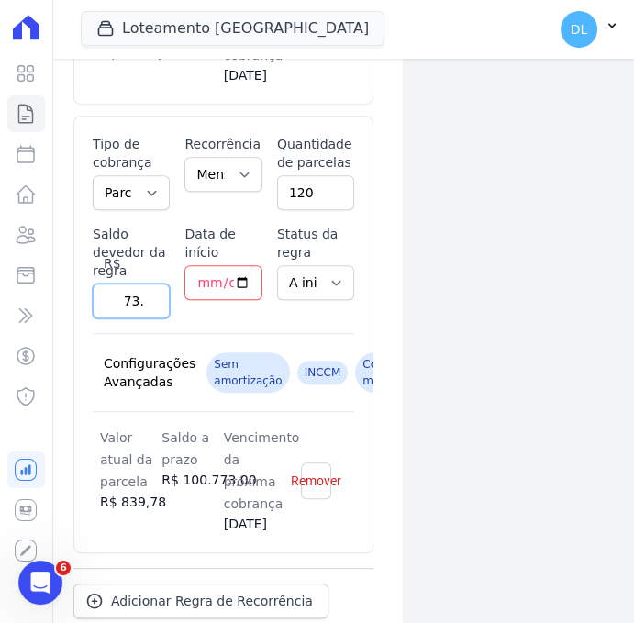
type input "100773.60"
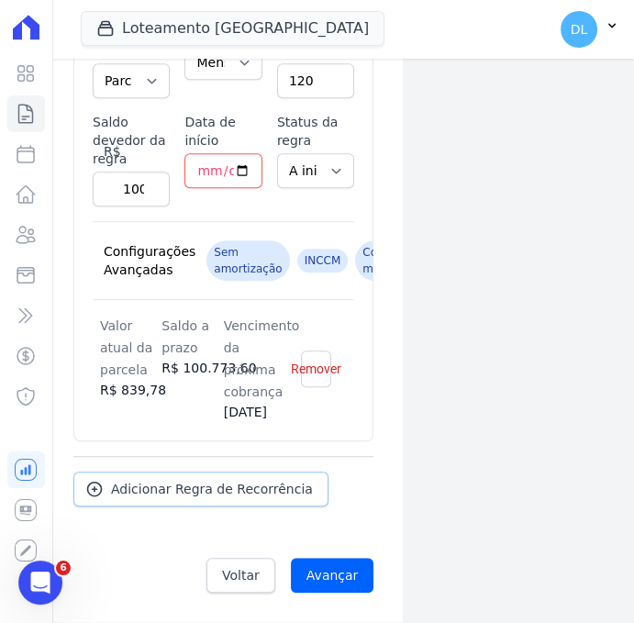
click at [233, 486] on span "Adicionar Regra de Recorrência" at bounding box center [212, 489] width 202 height 18
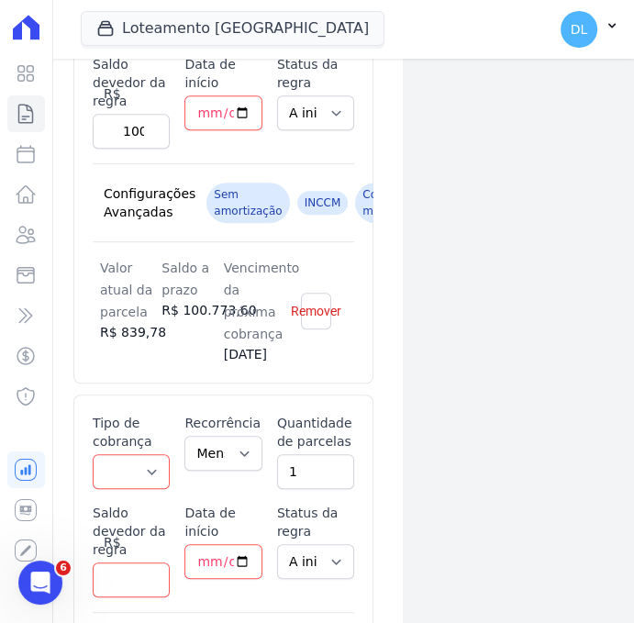
scroll to position [1245, 0]
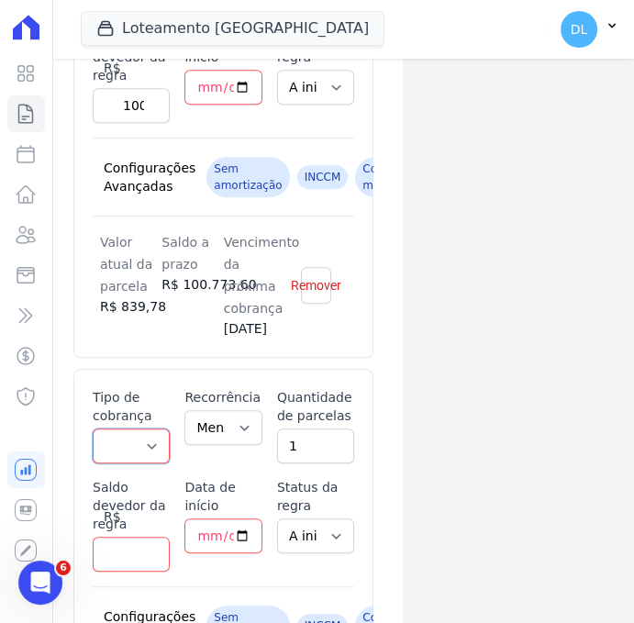
click at [128, 444] on select "Parcela Normal Entrada Sinal Intercalada Chaves Pré-chaves Pós-chaves Impostos …" at bounding box center [131, 445] width 77 height 35
select select "interleaved"
click at [93, 428] on select "Parcela Normal Entrada Sinal Intercalada Chaves Pré-chaves Pós-chaves Impostos …" at bounding box center [131, 445] width 77 height 35
click at [203, 428] on select "Mensal Bimestral Trimestral Semestral Anual" at bounding box center [222, 427] width 77 height 35
select select "12"
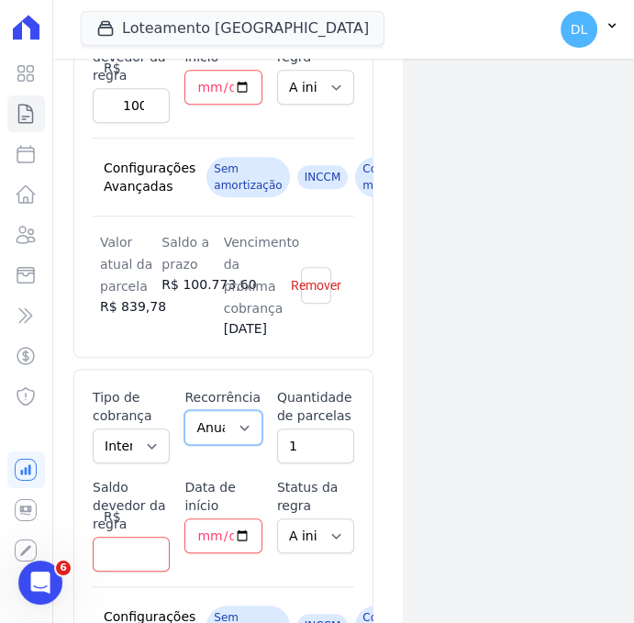
click at [184, 410] on select "Mensal Bimestral Trimestral Semestral Anual" at bounding box center [222, 427] width 77 height 35
drag, startPoint x: 298, startPoint y: 427, endPoint x: 283, endPoint y: 434, distance: 17.2
click at [283, 433] on input "1" at bounding box center [315, 445] width 77 height 35
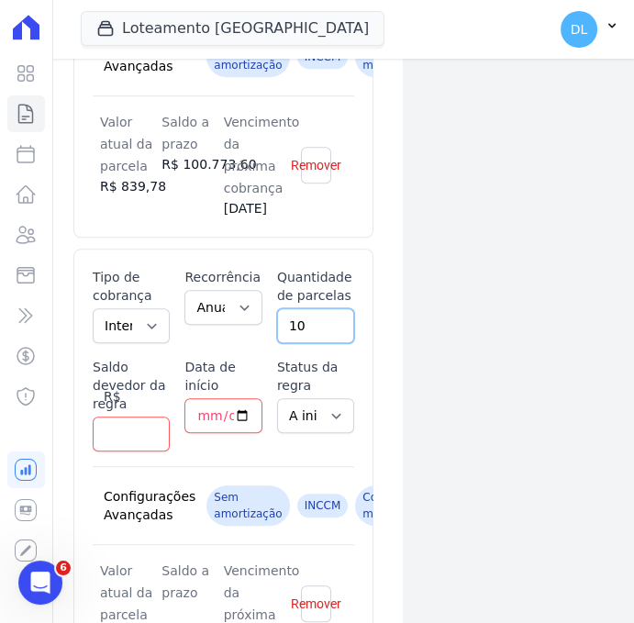
scroll to position [1412, 0]
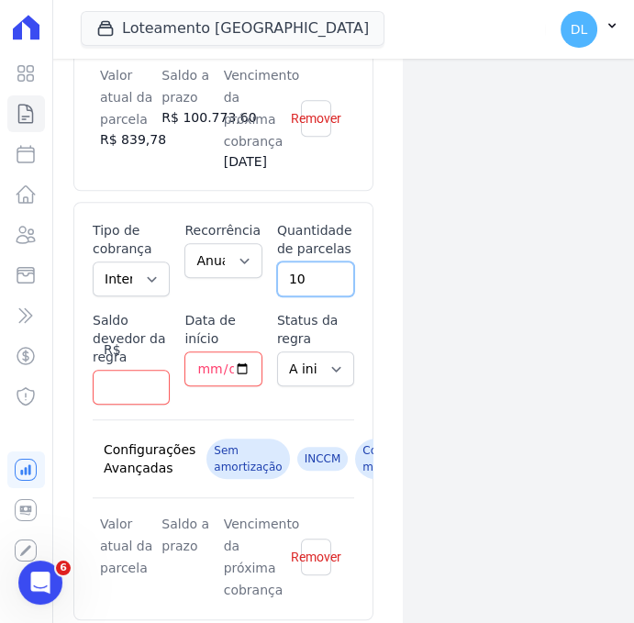
type input "10"
click at [127, 382] on input "Saldo devedor da regra" at bounding box center [131, 387] width 77 height 35
type input "35000"
click at [187, 362] on input "Data de início" at bounding box center [222, 368] width 77 height 35
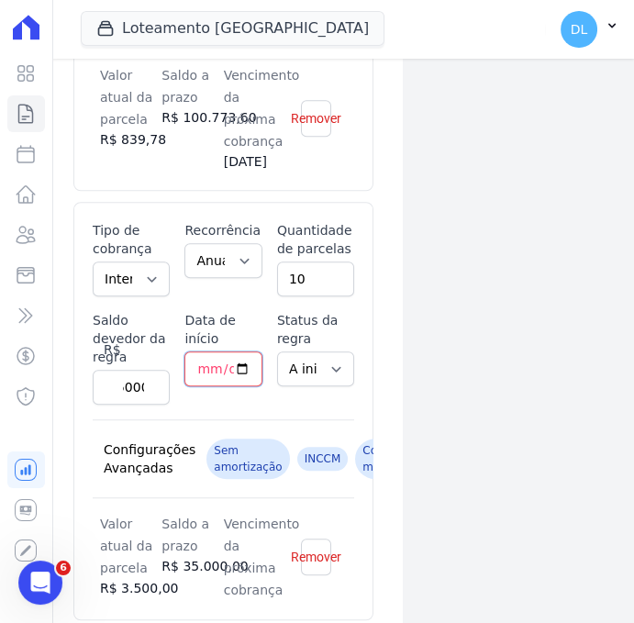
scroll to position [0, 0]
click at [240, 358] on input "Data de início" at bounding box center [222, 368] width 77 height 35
type input "2026-09-15"
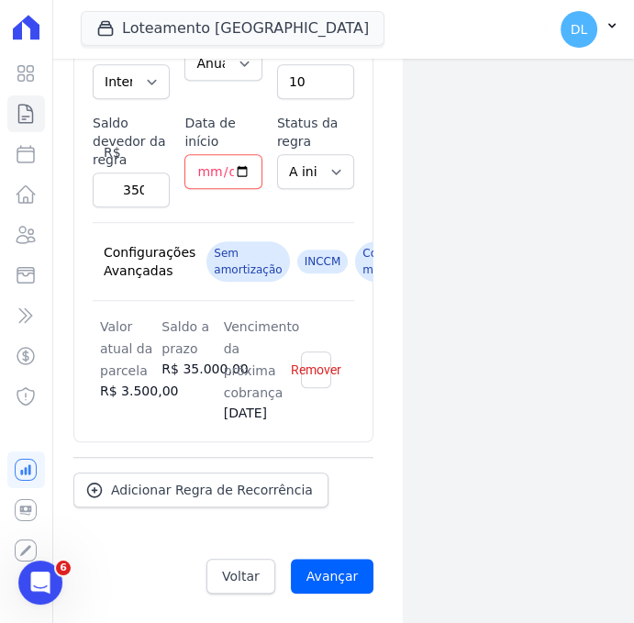
scroll to position [1526, 0]
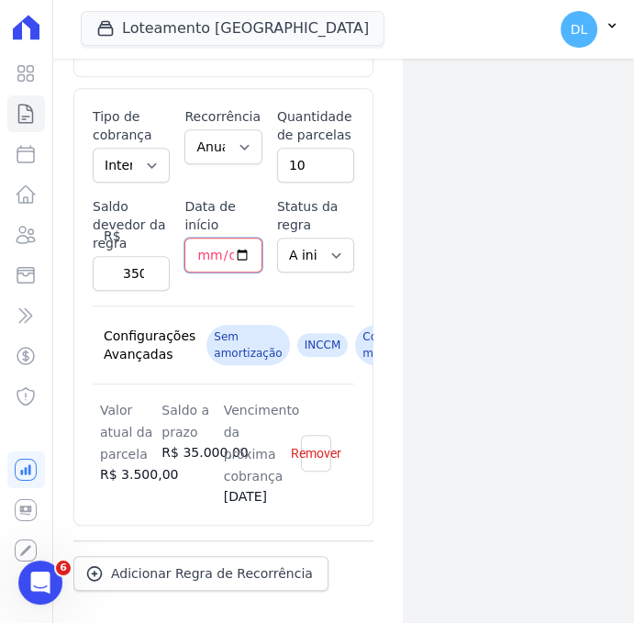
click at [217, 251] on input "2026-09-15" at bounding box center [222, 255] width 77 height 35
click at [236, 252] on input "2026-09-15" at bounding box center [222, 255] width 77 height 35
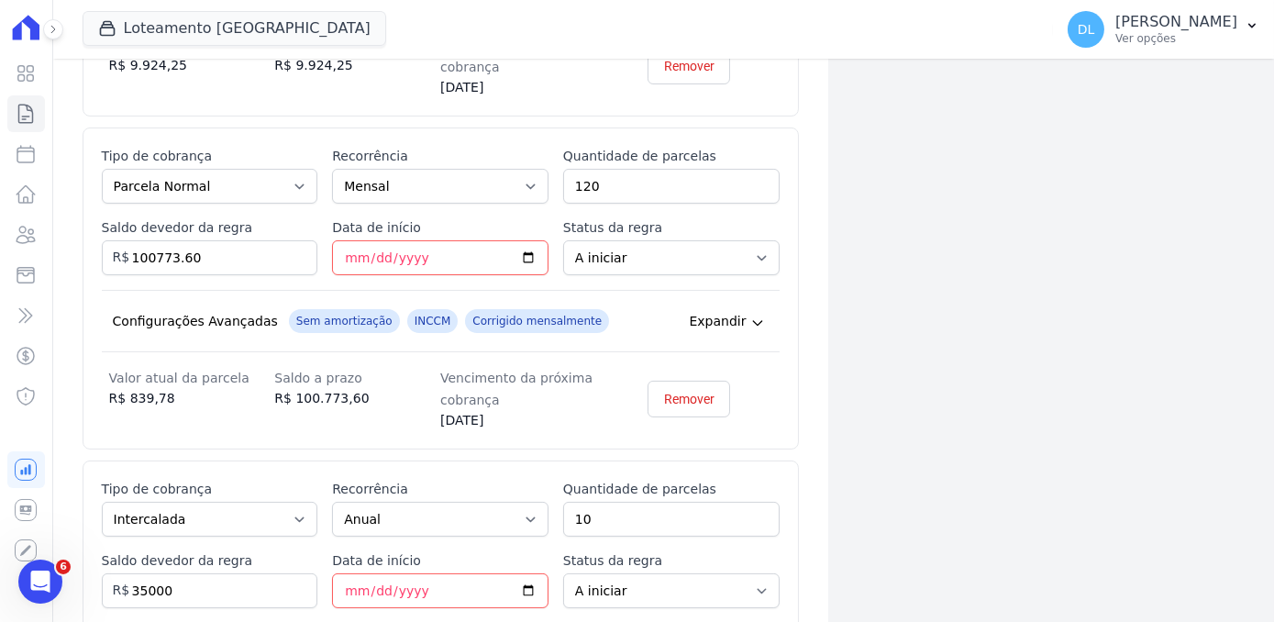
scroll to position [981, 0]
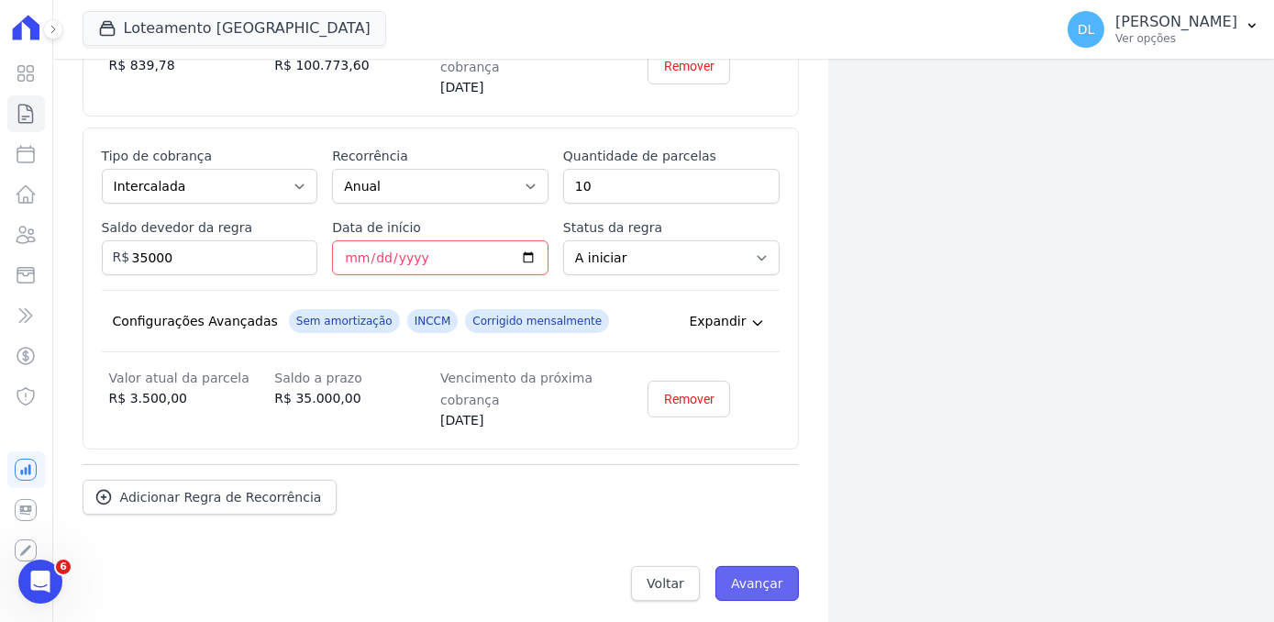
click at [633, 573] on input "Avançar" at bounding box center [757, 583] width 83 height 35
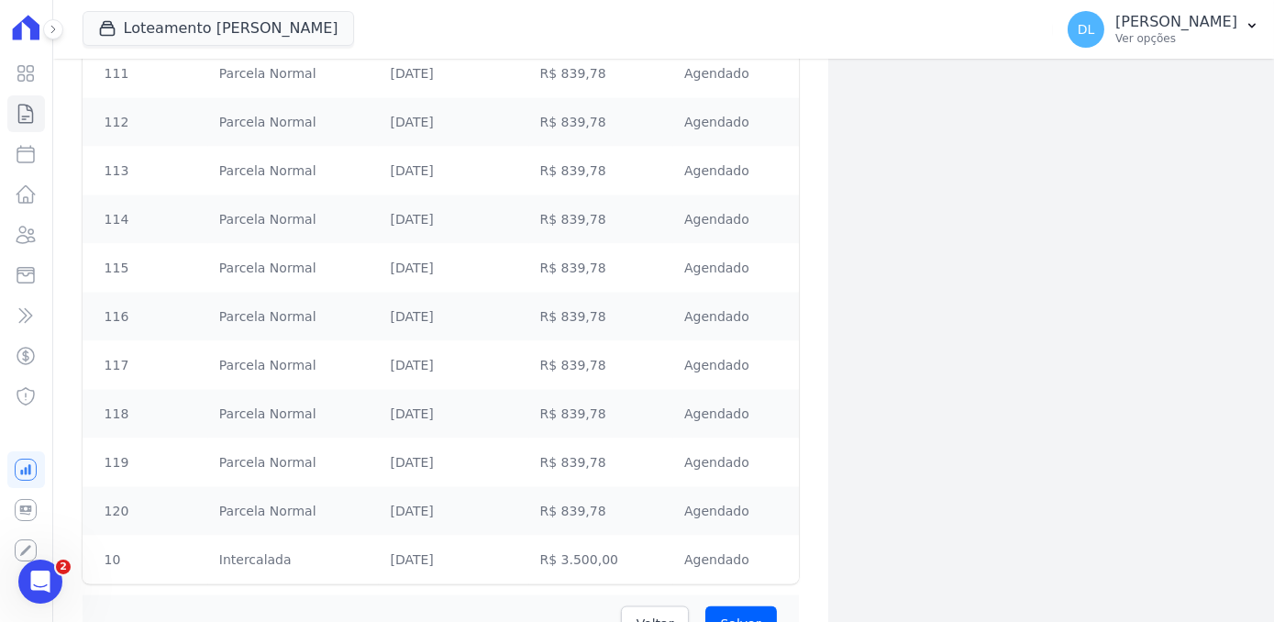
scroll to position [6260, 0]
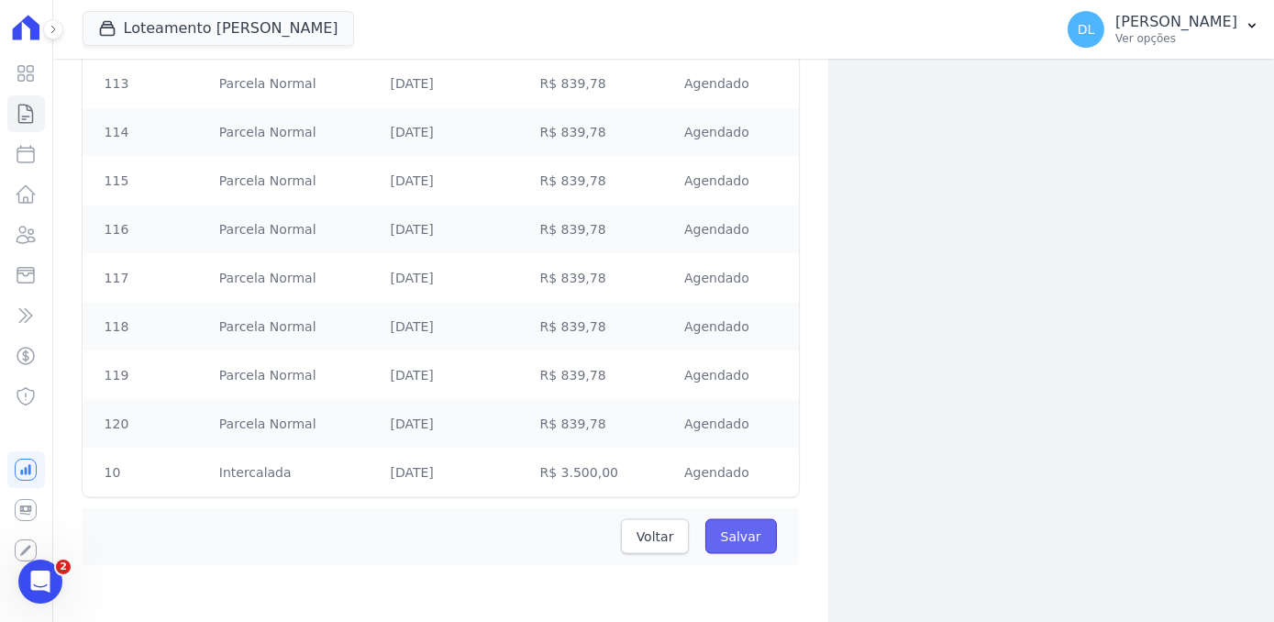
click at [719, 527] on input "Salvar" at bounding box center [741, 536] width 72 height 35
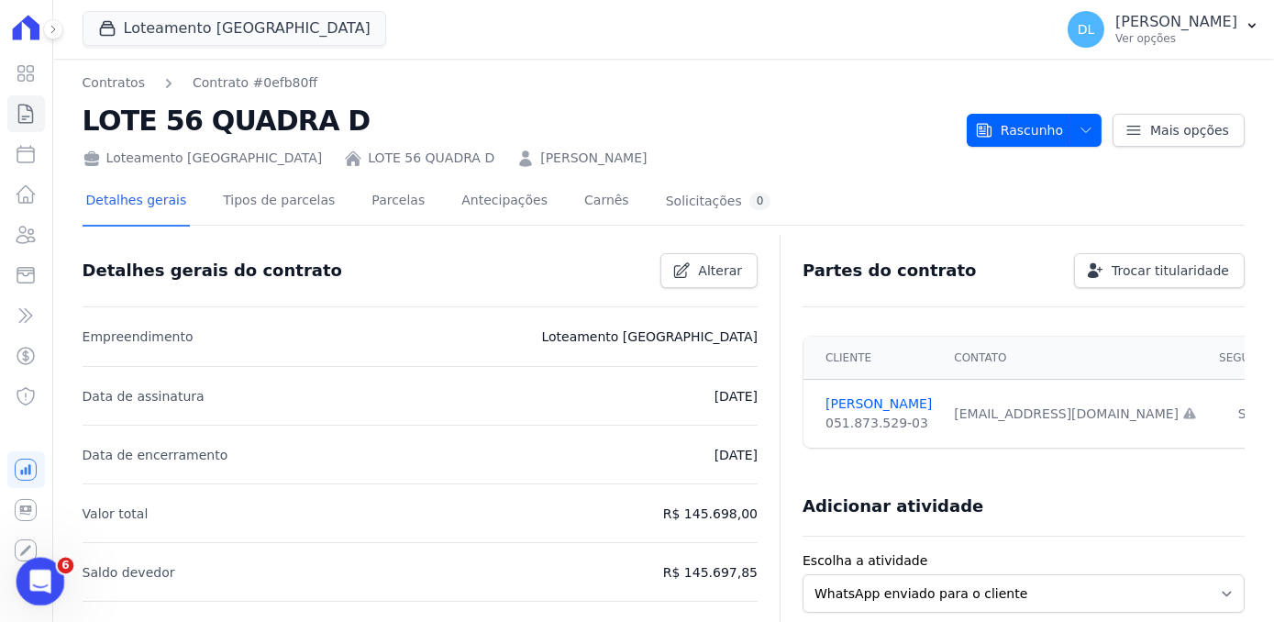
click at [42, 585] on icon "Abertura do Messenger da Intercom" at bounding box center [38, 579] width 30 height 30
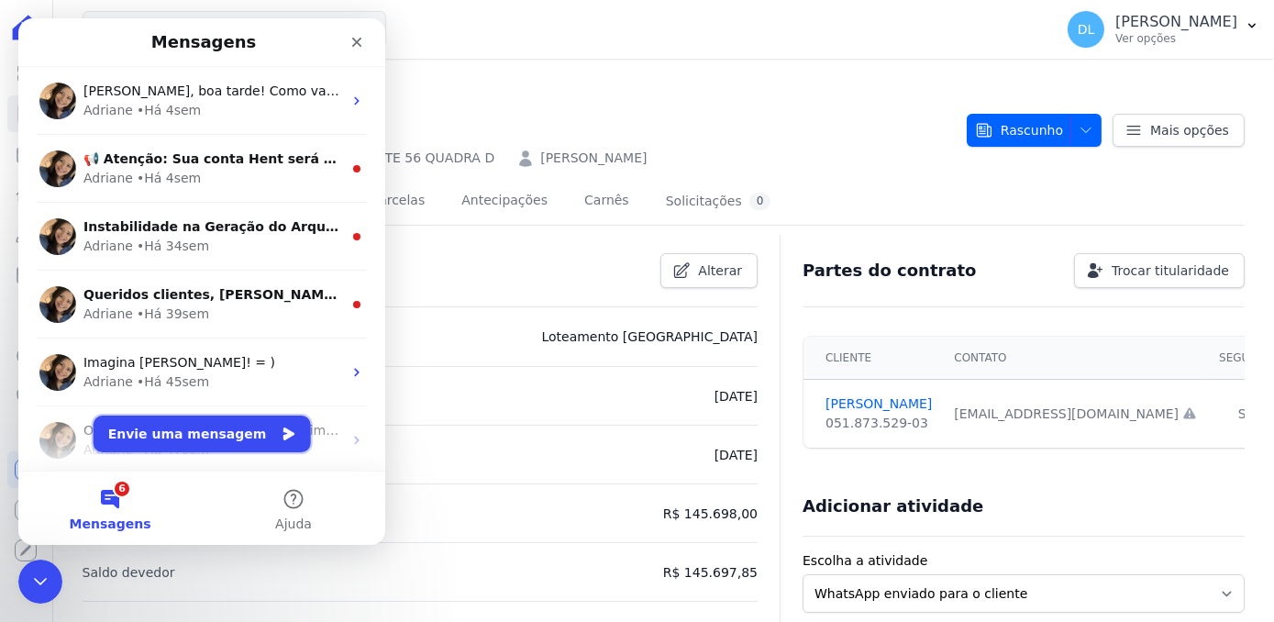
click at [181, 440] on button "Envie uma mensagem" at bounding box center [202, 434] width 217 height 37
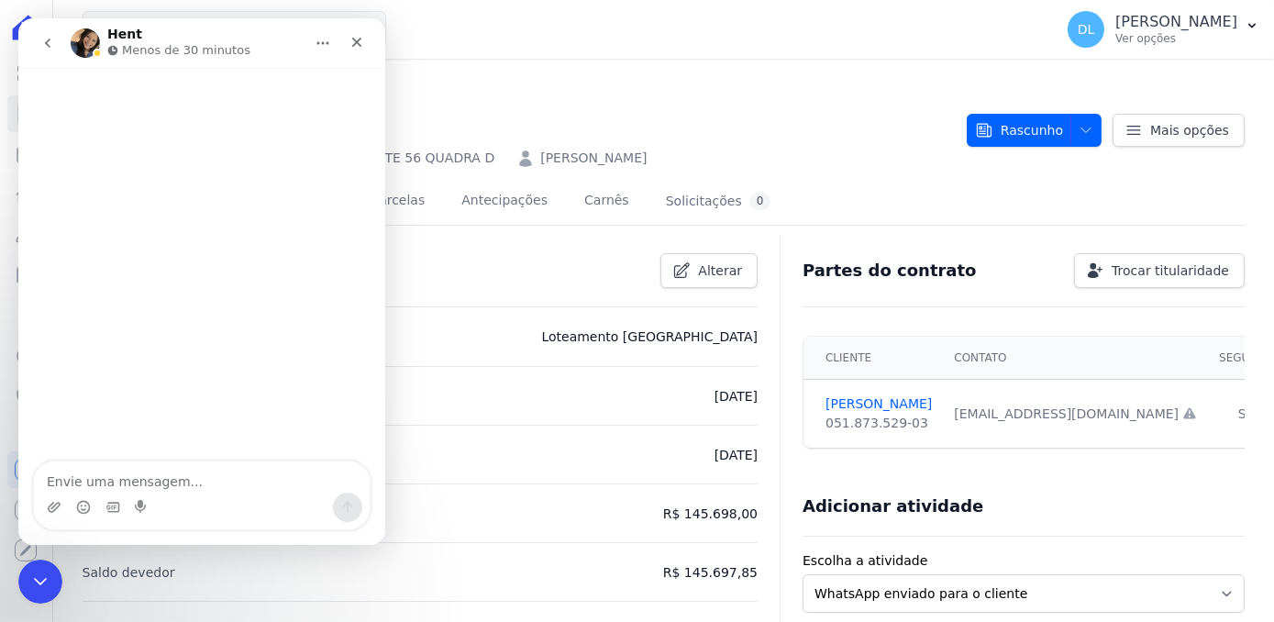
click at [179, 484] on textarea "Envie uma mensagem..." at bounding box center [202, 476] width 336 height 31
type textarea "Boa Tarde"
type textarea "G"
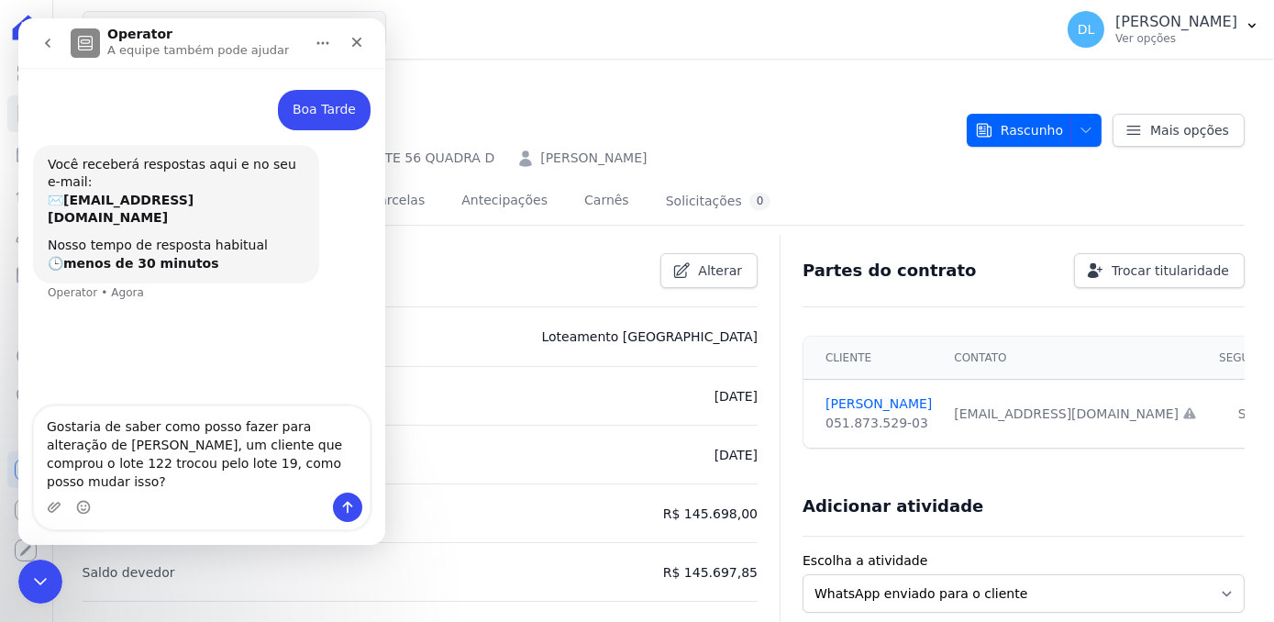
type textarea "Gostaria de saber como posso fazer para alteração de [PERSON_NAME], um cliente …"
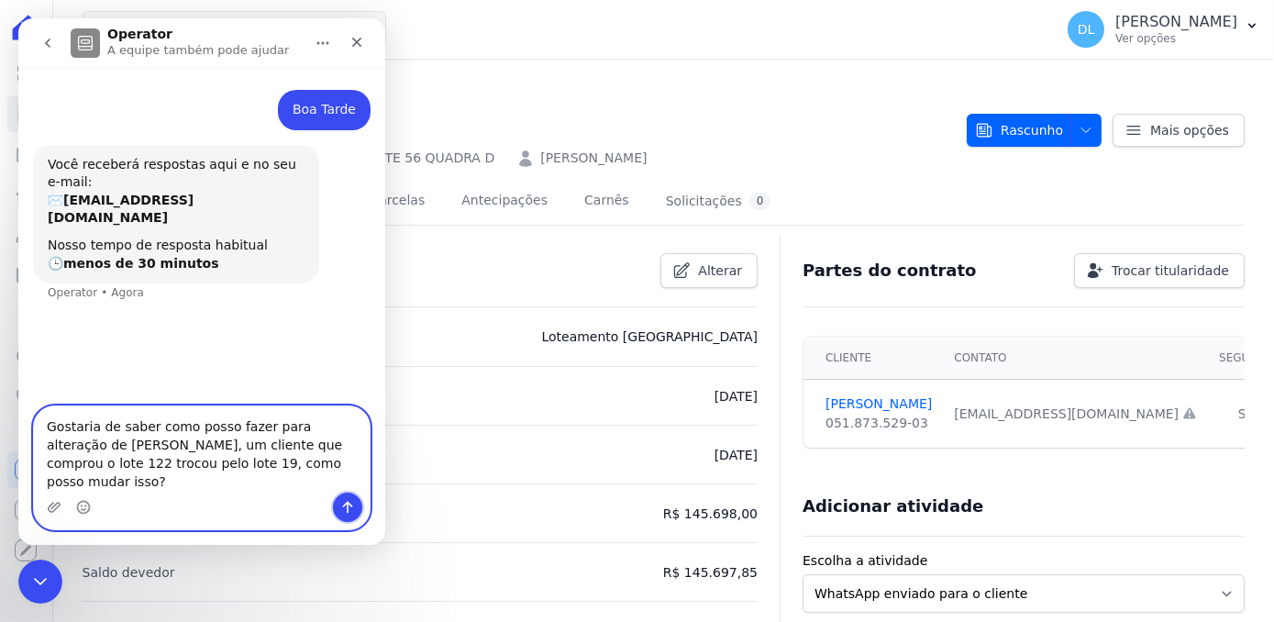
click at [354, 519] on button "Enviar uma mensagem" at bounding box center [347, 507] width 29 height 29
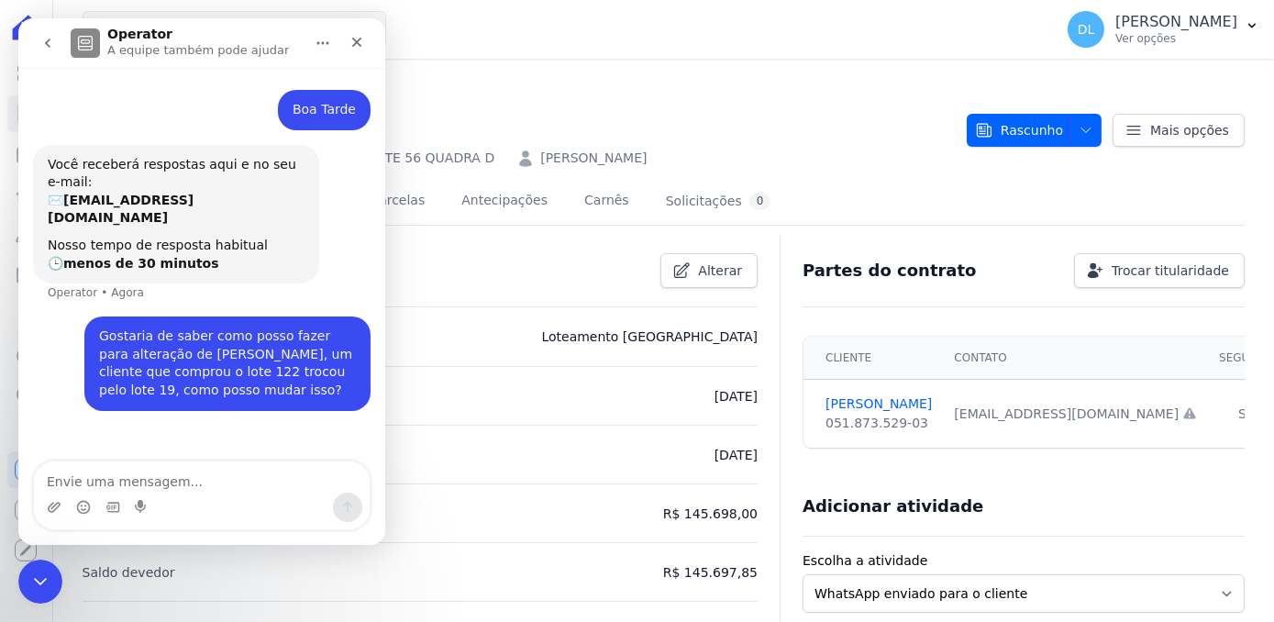
click at [746, 122] on h2 "LOTE 56 QUADRA D" at bounding box center [518, 120] width 870 height 41
click at [354, 42] on icon "Fechar" at bounding box center [357, 42] width 15 height 15
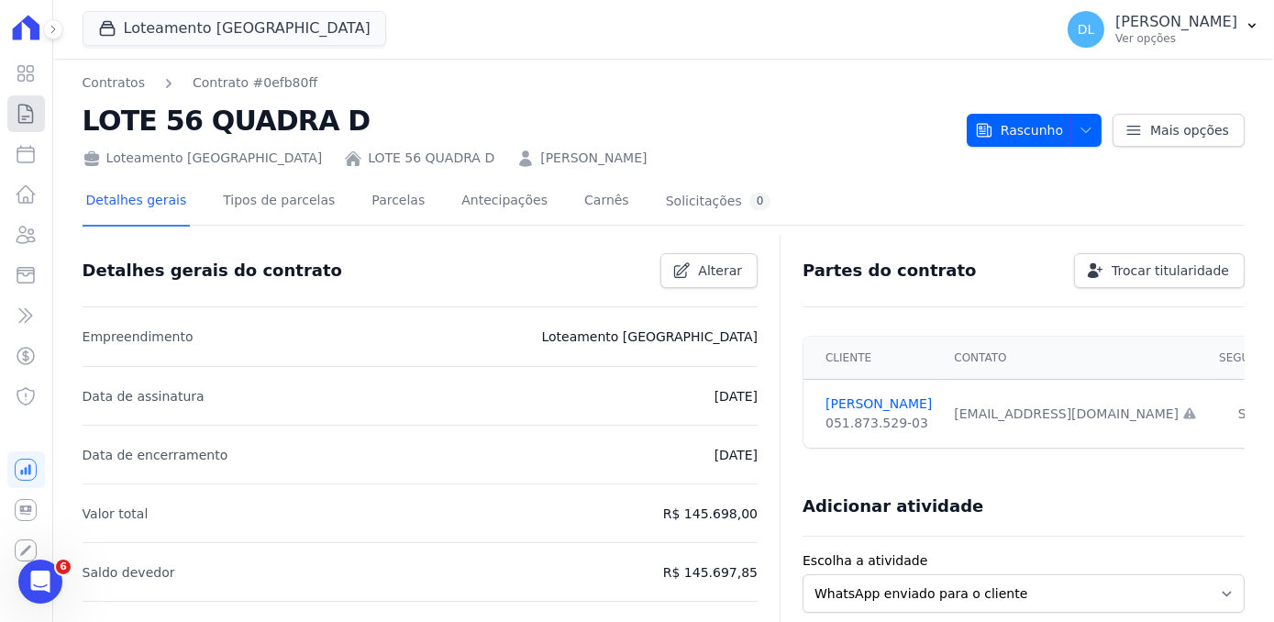
click at [33, 113] on icon at bounding box center [26, 114] width 14 height 18
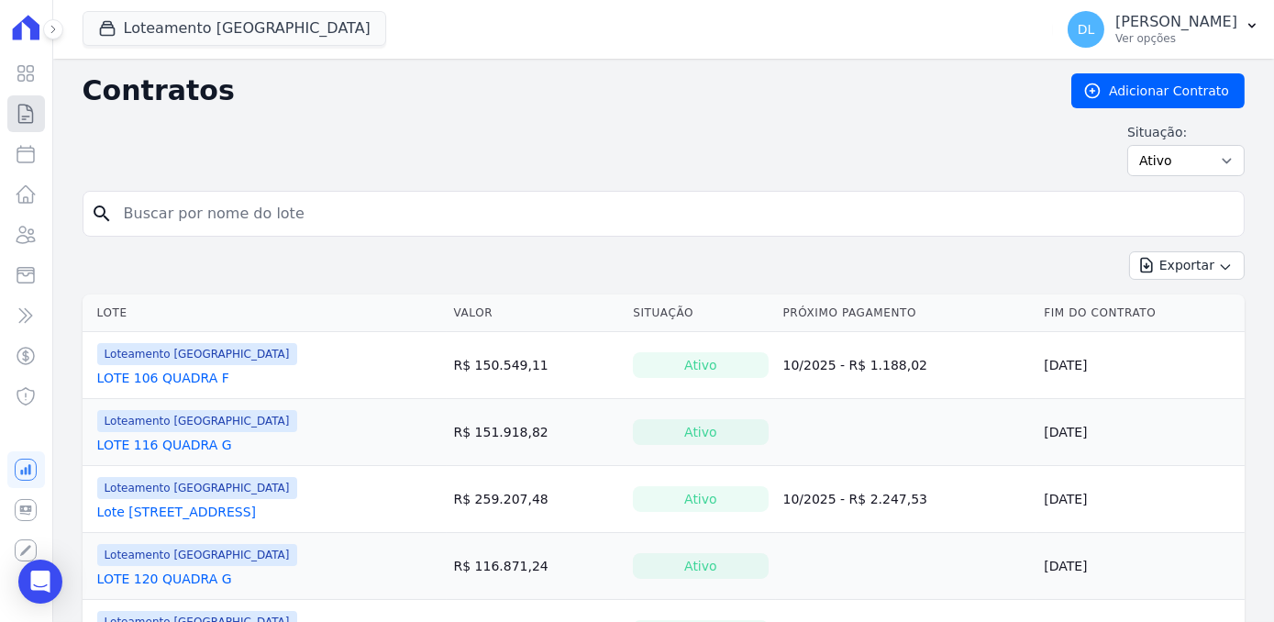
click at [23, 123] on icon at bounding box center [26, 114] width 22 height 22
click at [34, 81] on icon at bounding box center [26, 73] width 22 height 22
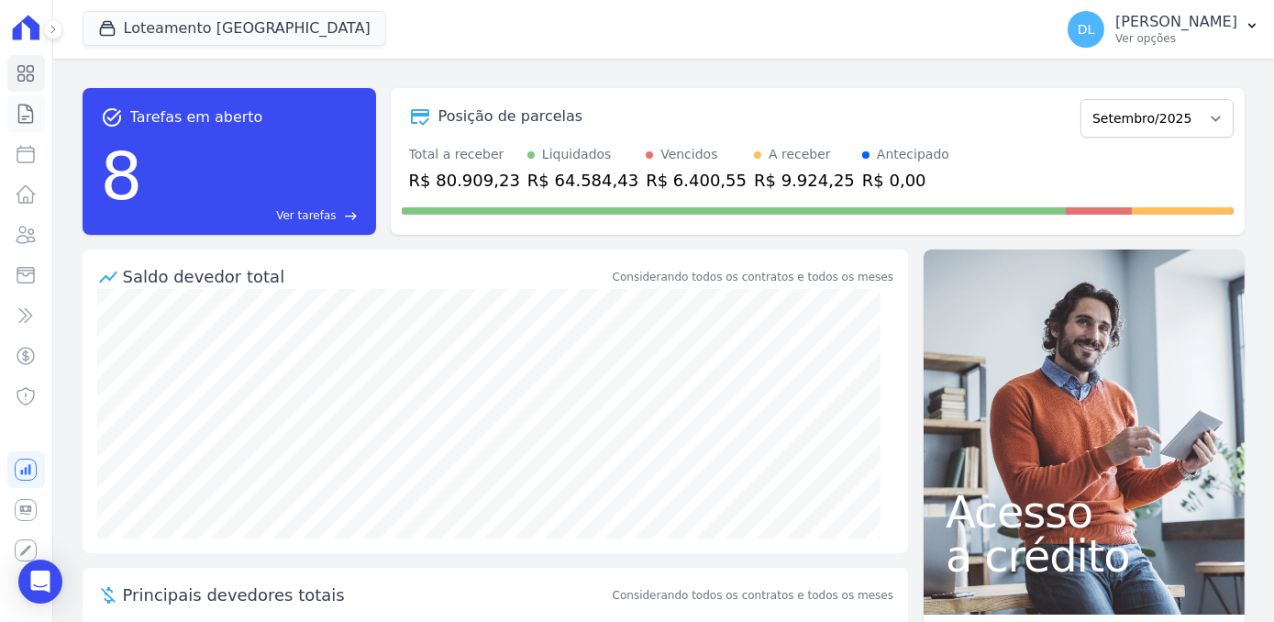
click at [22, 118] on icon at bounding box center [26, 114] width 14 height 18
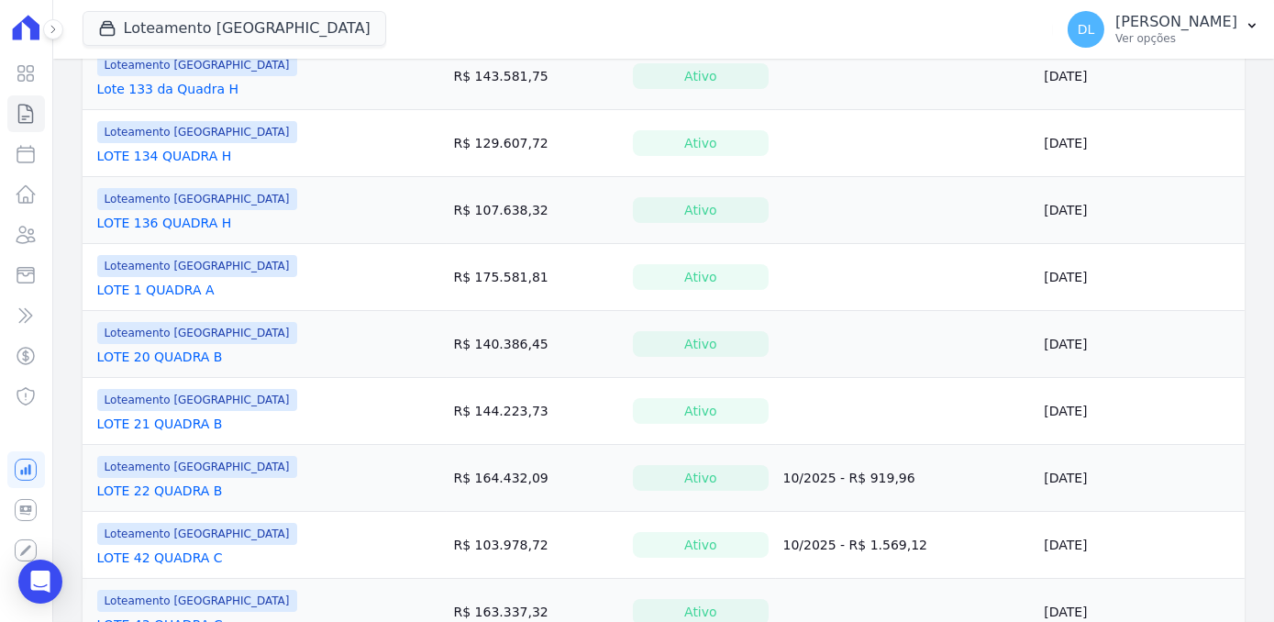
scroll to position [667, 0]
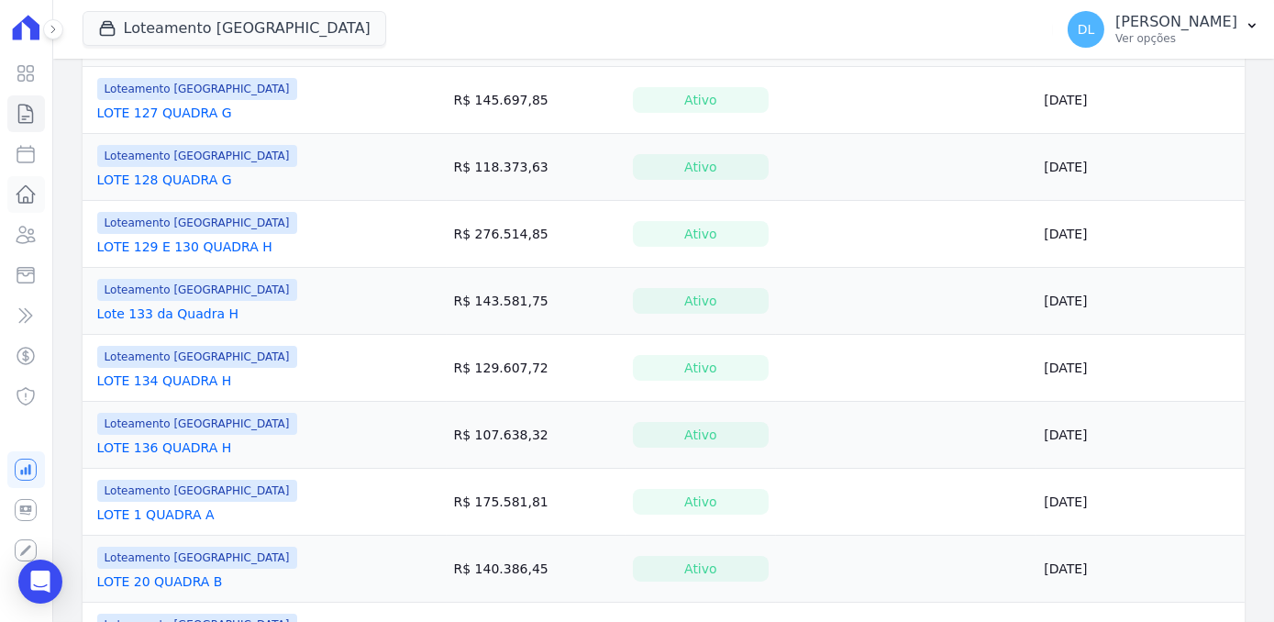
click at [24, 191] on icon at bounding box center [26, 194] width 22 height 22
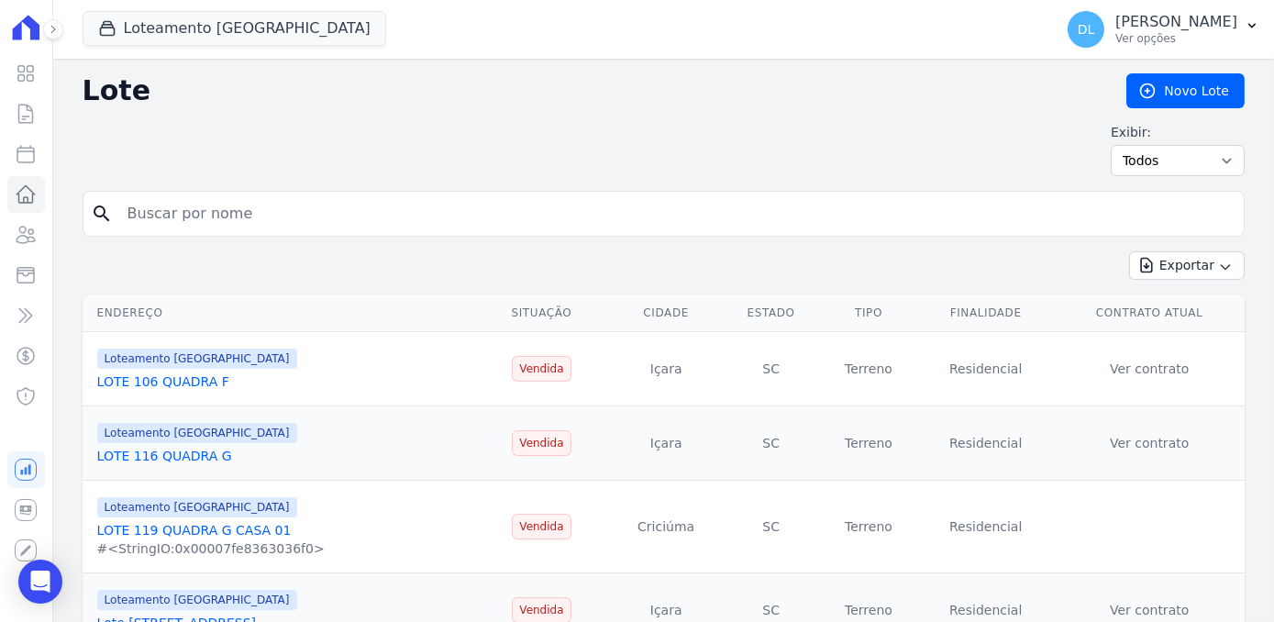
click at [129, 214] on input "search" at bounding box center [677, 213] width 1120 height 37
type input "122"
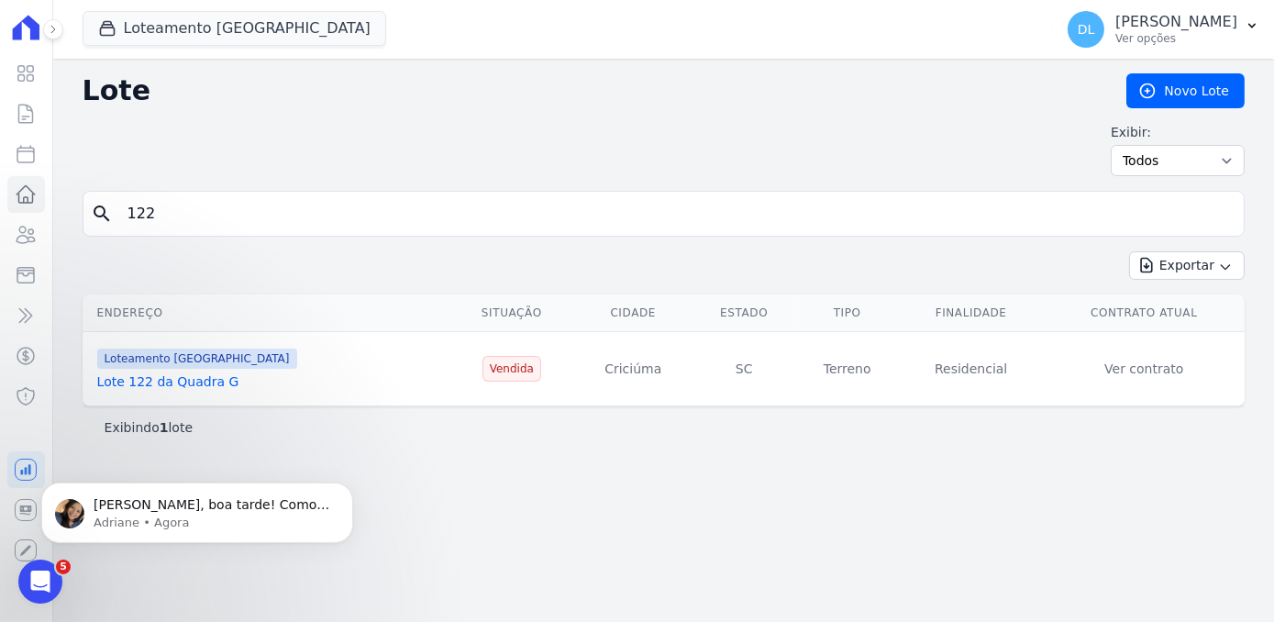
click at [197, 374] on link "Lote 122 da Quadra G" at bounding box center [168, 381] width 142 height 15
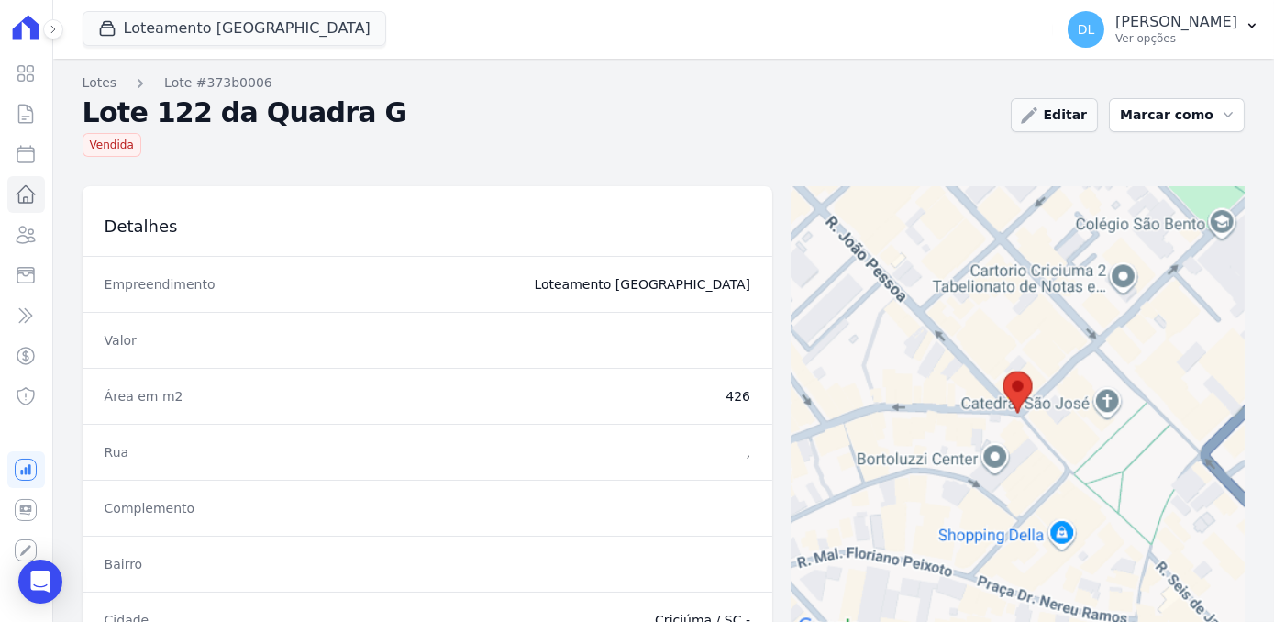
click at [1044, 128] on link "Editar" at bounding box center [1054, 115] width 87 height 34
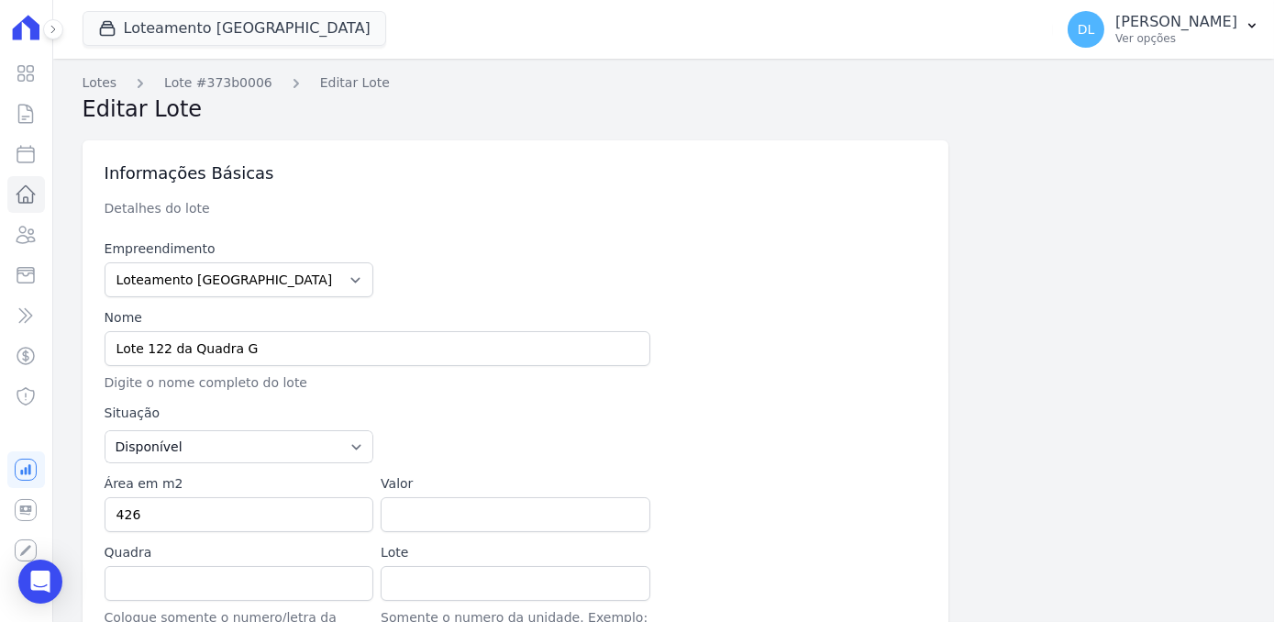
type input "88.801-1"
select select
click at [222, 336] on input "Lote 122 da Quadra G" at bounding box center [378, 348] width 546 height 35
click at [153, 342] on input "Lote 122 da Quadra G" at bounding box center [378, 348] width 546 height 35
click at [227, 349] on input "Lote 19 da Quadra G" at bounding box center [378, 348] width 546 height 35
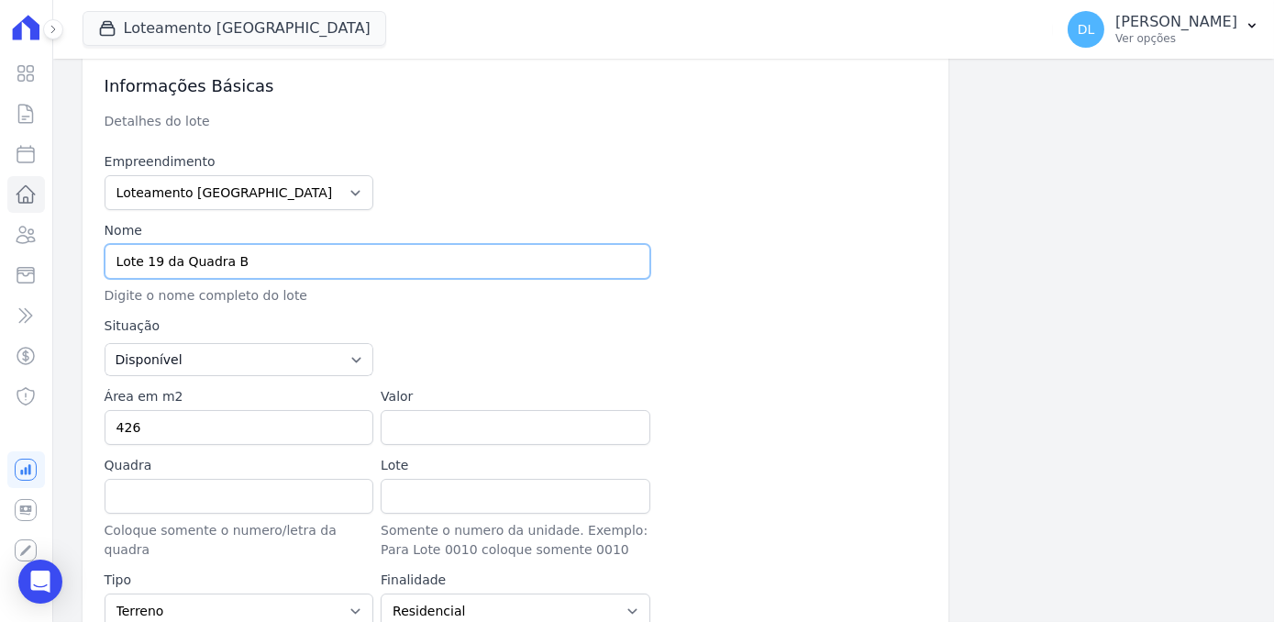
scroll to position [333, 0]
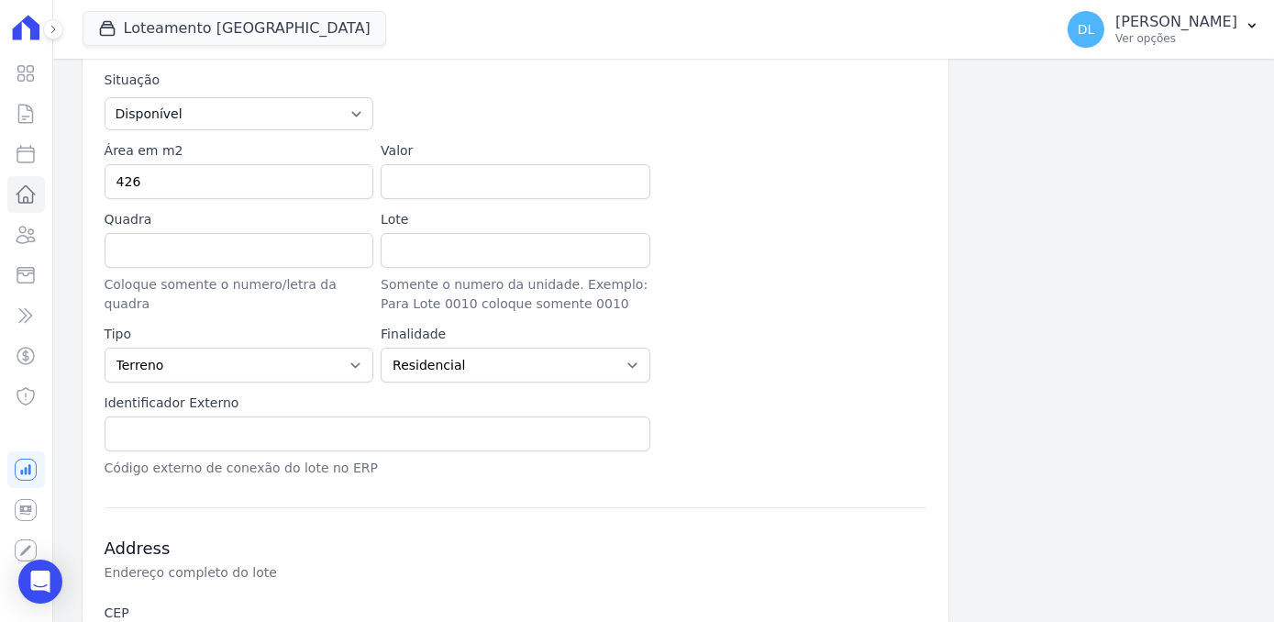
type input "Lote 19 da Quadra B"
drag, startPoint x: 164, startPoint y: 178, endPoint x: 88, endPoint y: 167, distance: 76.9
click at [88, 167] on div "Informações Básicas Detalhes do lote Empreendimento Loteamento [GEOGRAPHIC_DATA…" at bounding box center [516, 349] width 867 height 1085
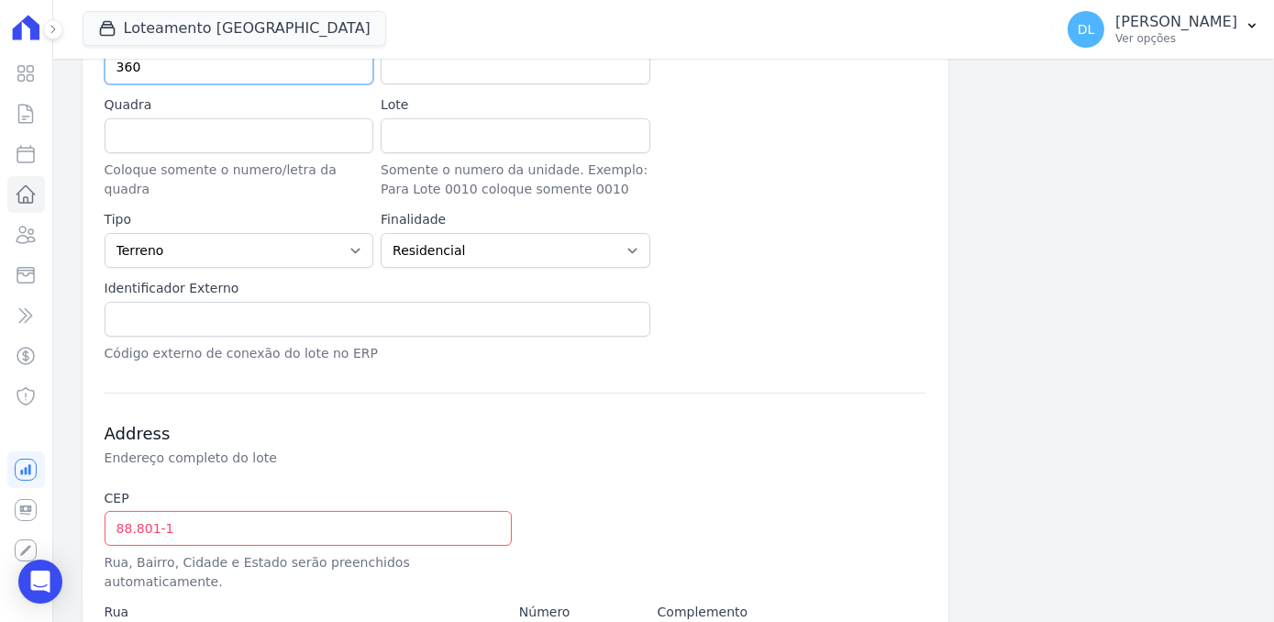
scroll to position [650, 0]
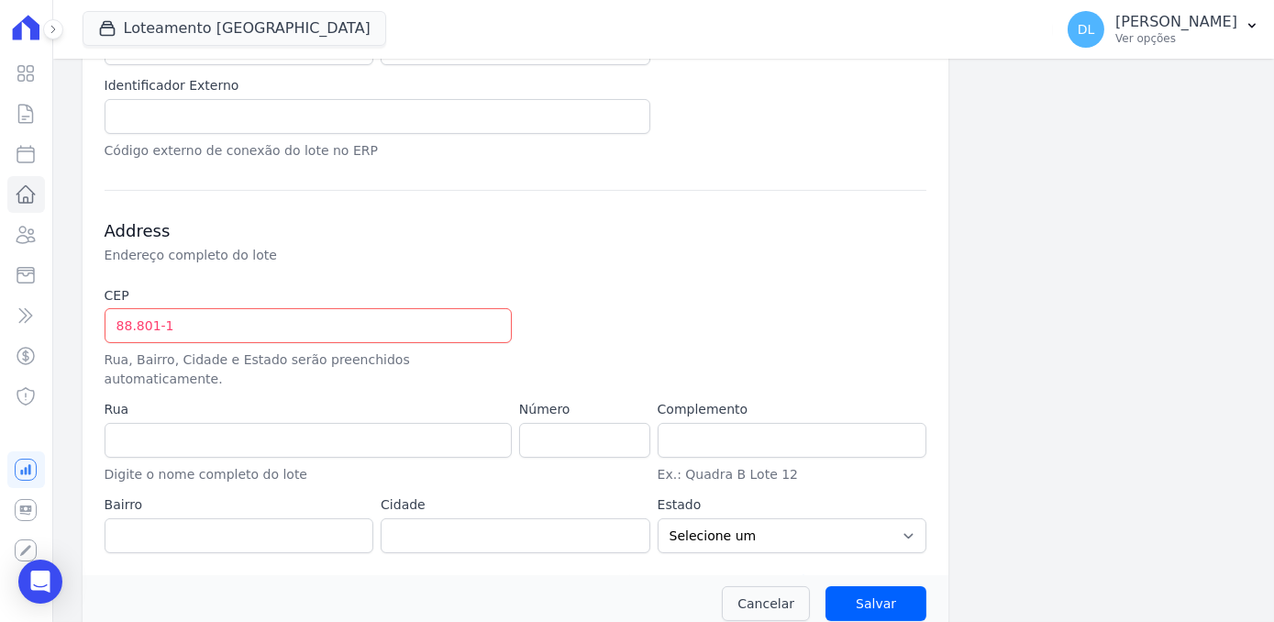
type input "360"
click at [195, 317] on input "88.801-1" at bounding box center [308, 325] width 407 height 35
drag, startPoint x: 127, startPoint y: 317, endPoint x: 93, endPoint y: 318, distance: 34.0
click at [95, 317] on div "Informações Básicas Detalhes do lote Empreendimento Loteamento [GEOGRAPHIC_DATA…" at bounding box center [516, 32] width 867 height 1085
type input "88.820-000"
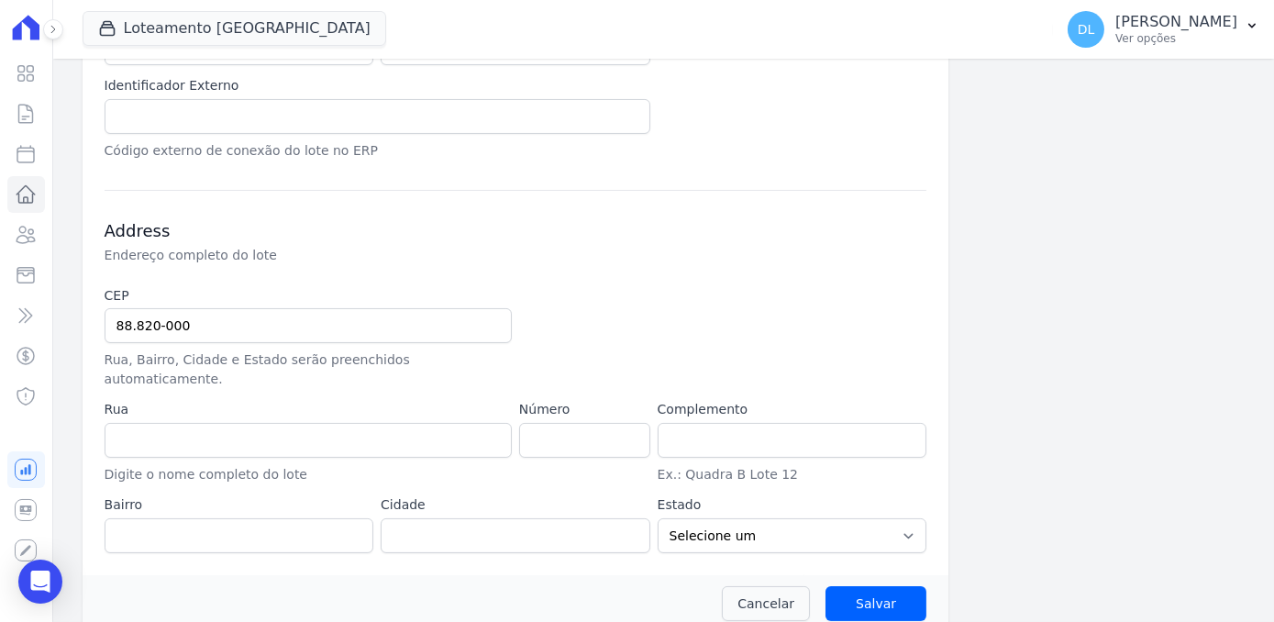
click at [883, 342] on div "CEP 88.820-000 Rua, Bairro, Cidade e Estado serão preenchidos automaticamente. …" at bounding box center [516, 419] width 823 height 267
type input "Içara"
select select "SC"
click at [878, 586] on input "Salvar" at bounding box center [876, 603] width 101 height 35
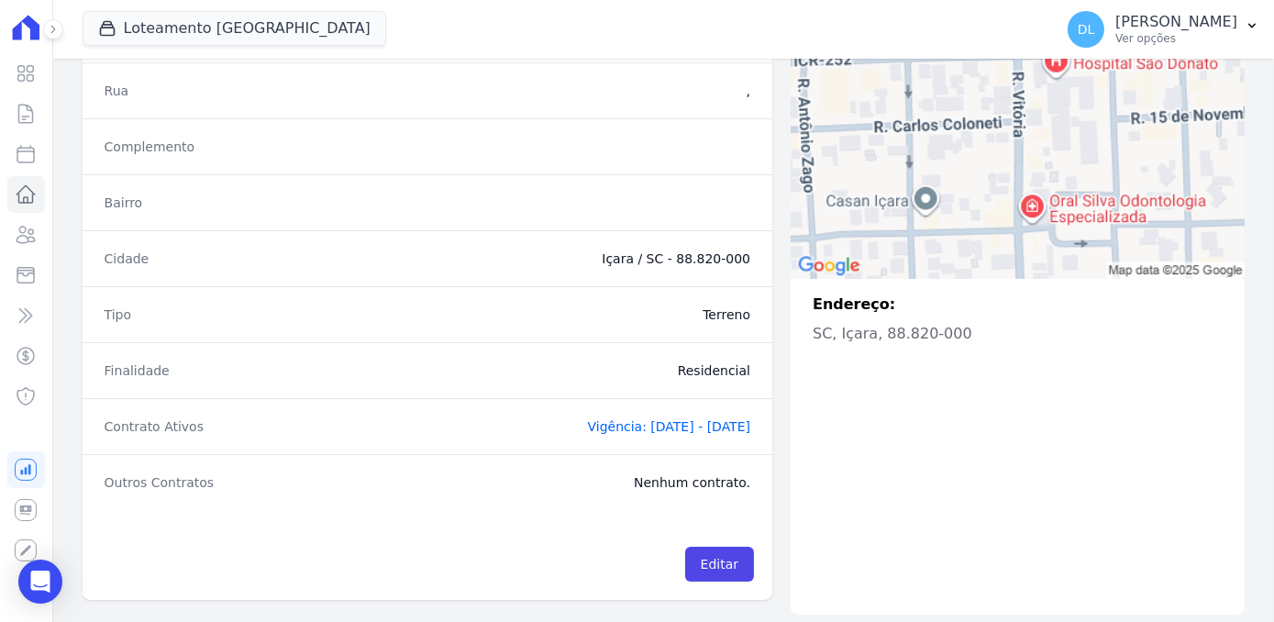
scroll to position [428, 0]
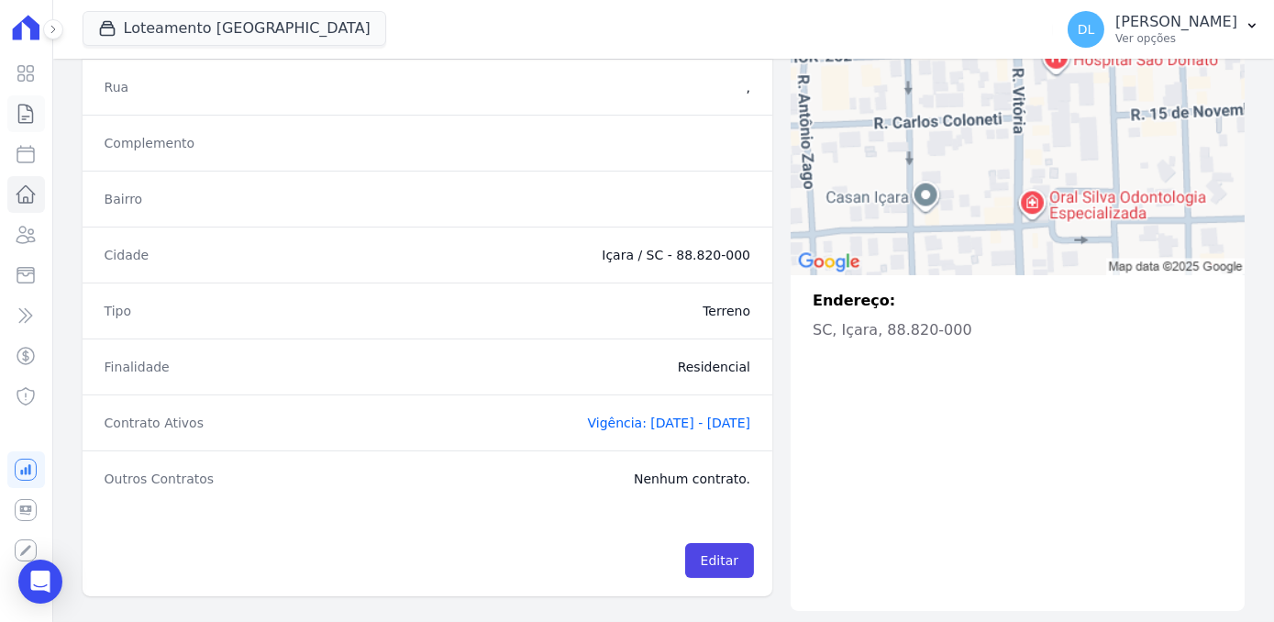
click at [33, 115] on icon at bounding box center [26, 114] width 14 height 18
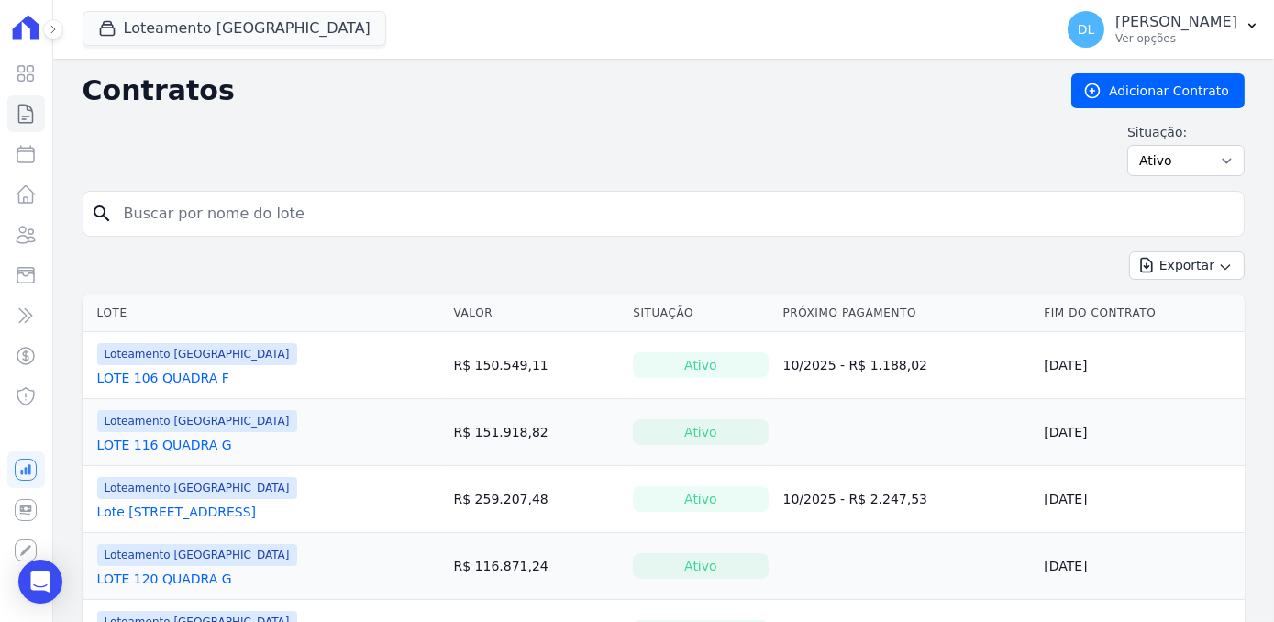
click at [220, 214] on input "search" at bounding box center [675, 213] width 1124 height 37
type input "lote 1222"
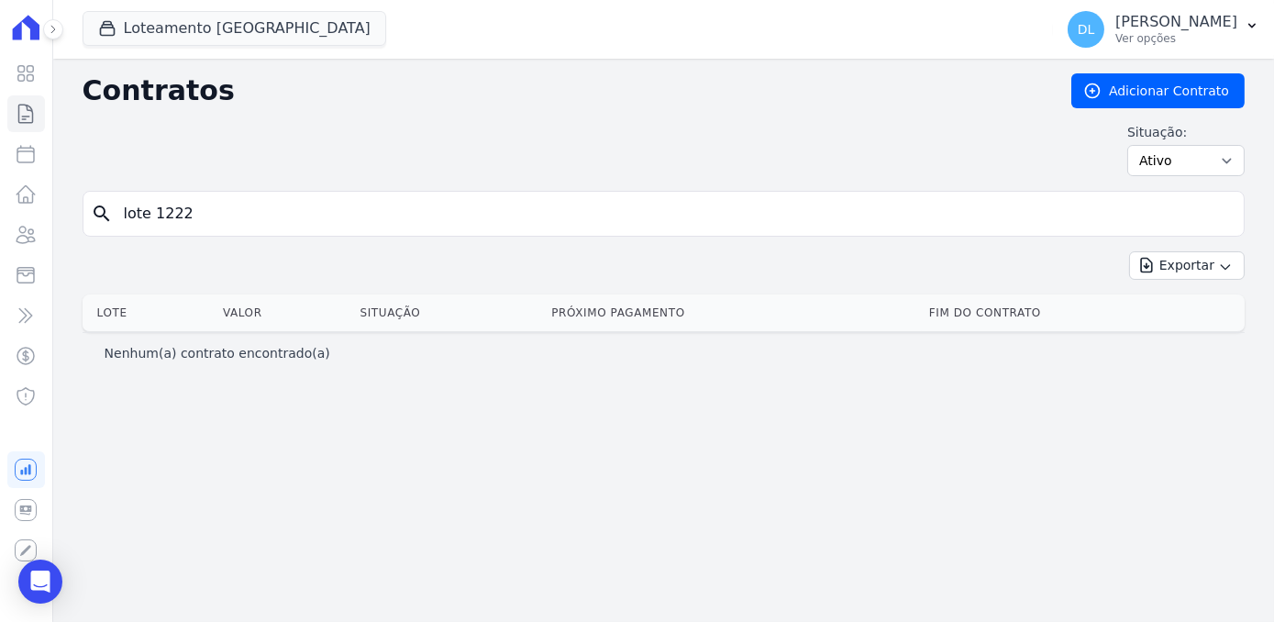
click at [220, 214] on input "lote 1222" at bounding box center [675, 213] width 1124 height 37
type input "lote 122"
drag, startPoint x: 169, startPoint y: 211, endPoint x: 158, endPoint y: 209, distance: 11.2
click at [158, 209] on input "lote 122" at bounding box center [675, 213] width 1124 height 37
type input "lote 19"
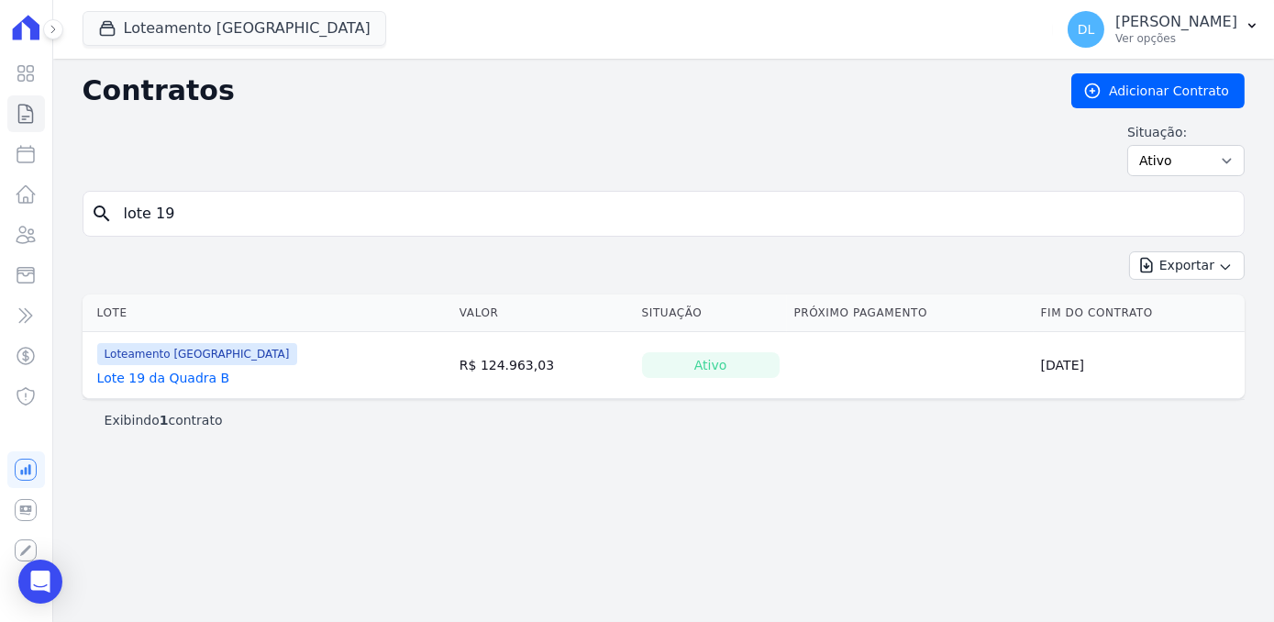
click at [182, 374] on link "Lote 19 da Quadra B" at bounding box center [163, 378] width 133 height 18
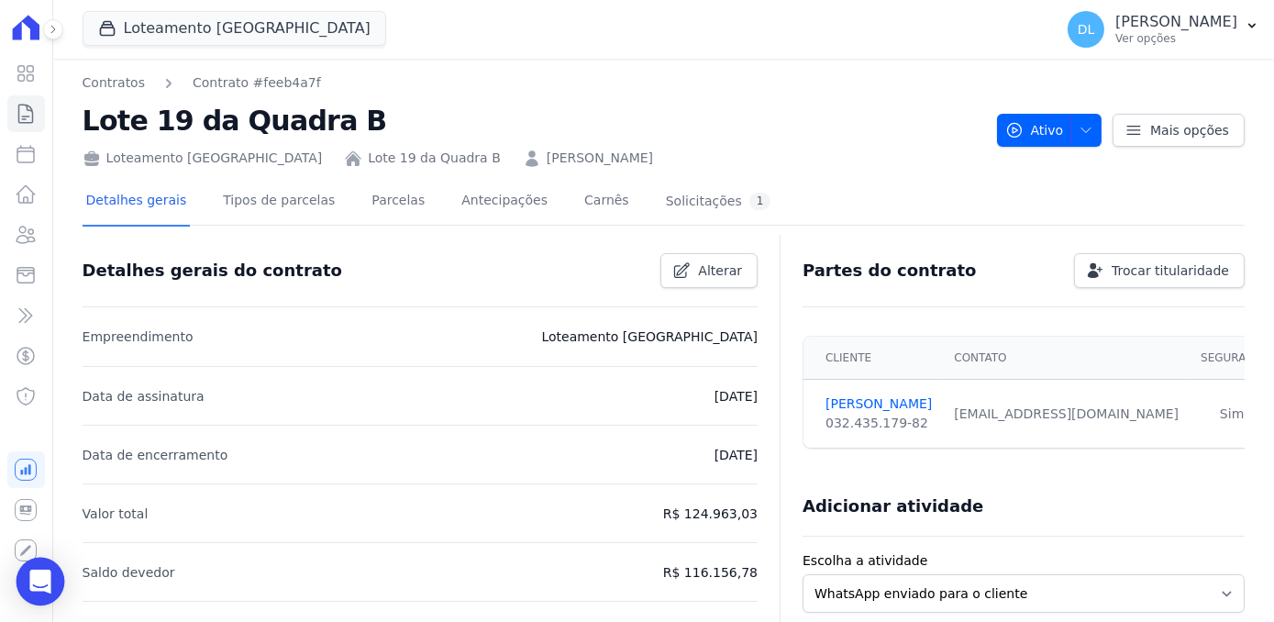
click at [44, 588] on icon "Open Intercom Messenger" at bounding box center [39, 582] width 21 height 24
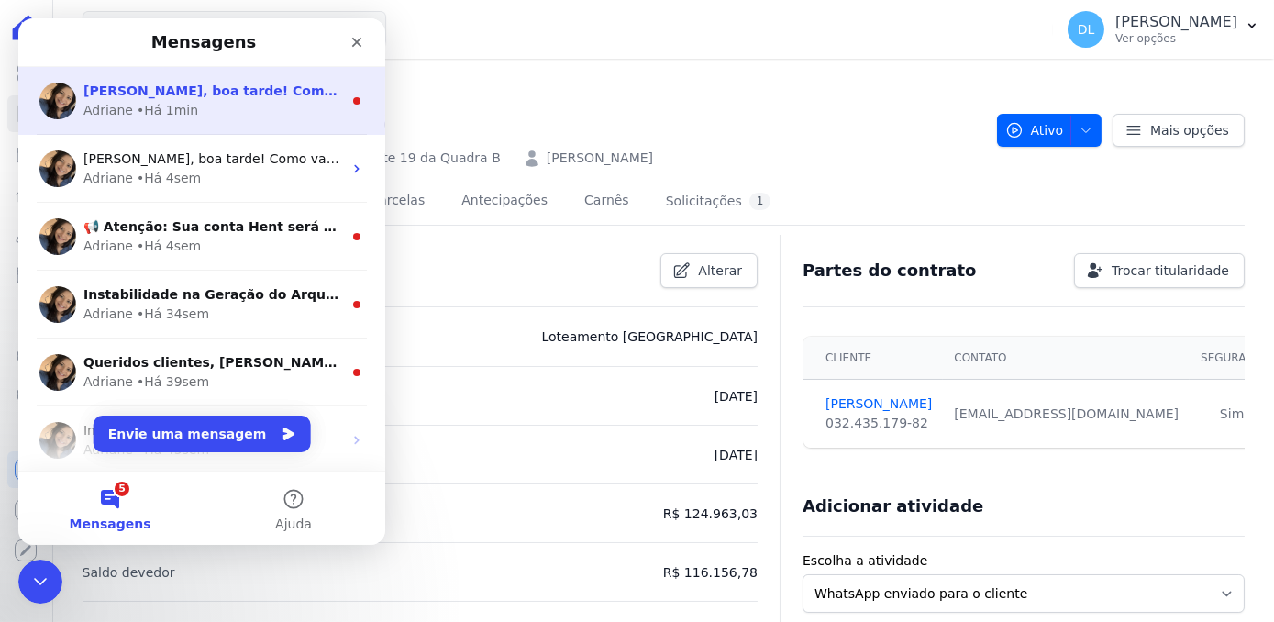
click at [217, 86] on span "[PERSON_NAME], boa tarde! Como vai? [PERSON_NAME]. É possível alterar na aba Lo…" at bounding box center [696, 90] width 1226 height 15
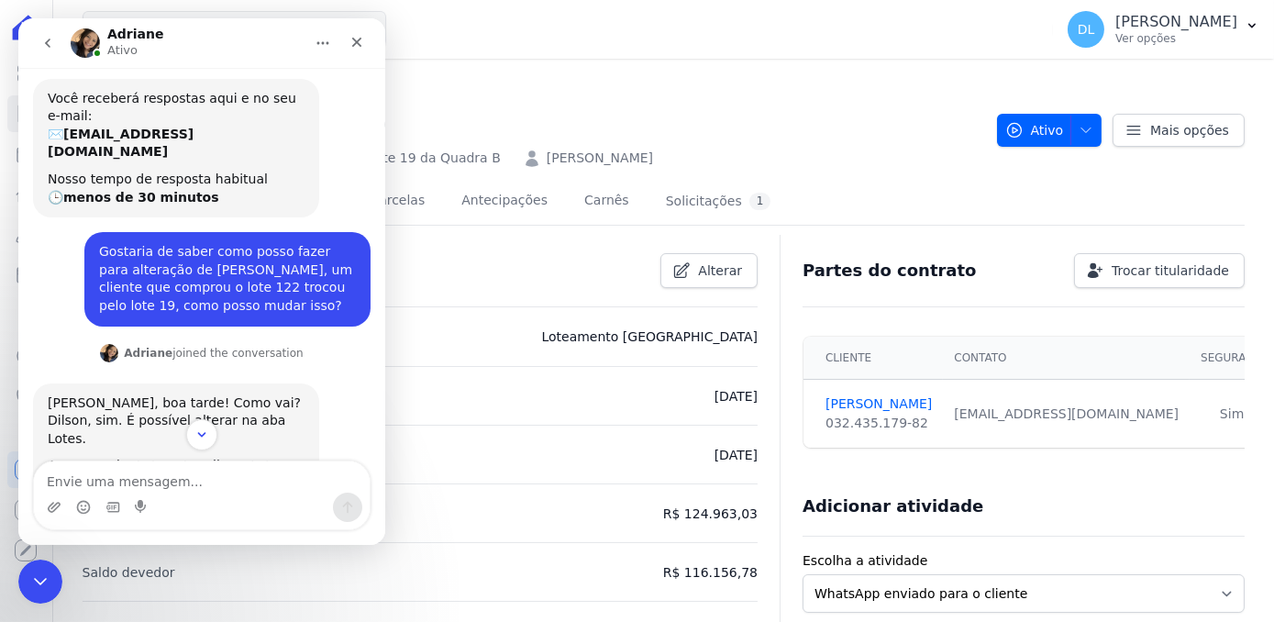
scroll to position [110, 0]
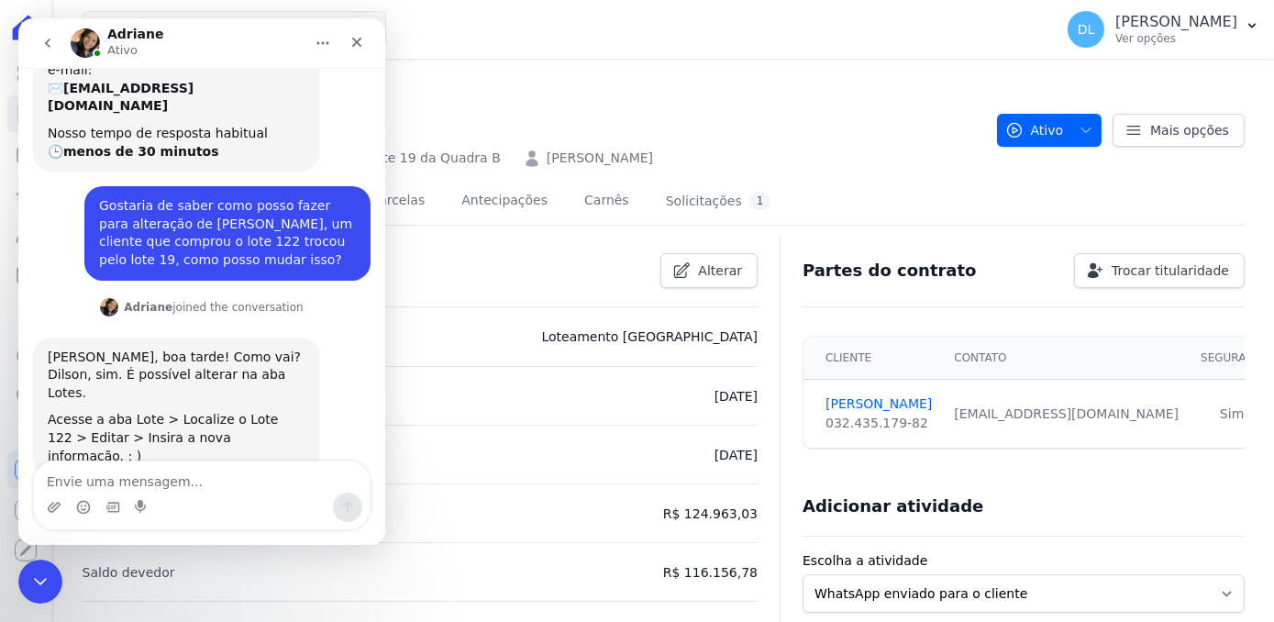
click at [162, 485] on textarea "Envie uma mensagem..." at bounding box center [202, 476] width 336 height 31
type textarea "Ok Obrigado"
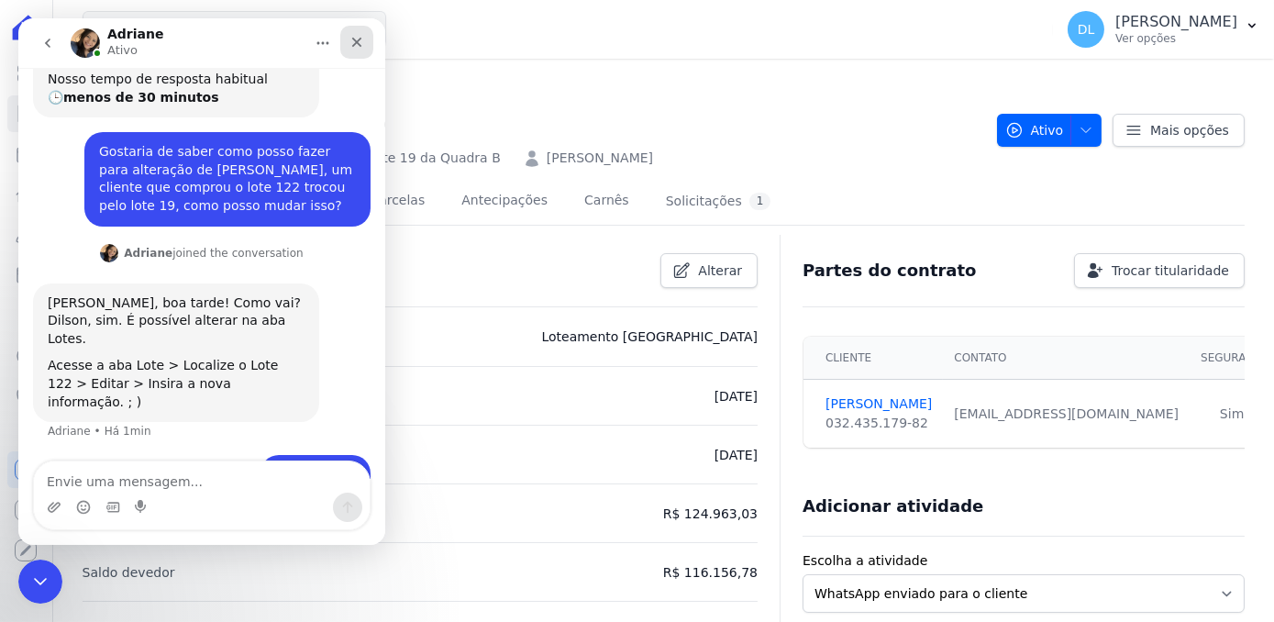
click at [364, 39] on div "Fechar" at bounding box center [356, 42] width 33 height 33
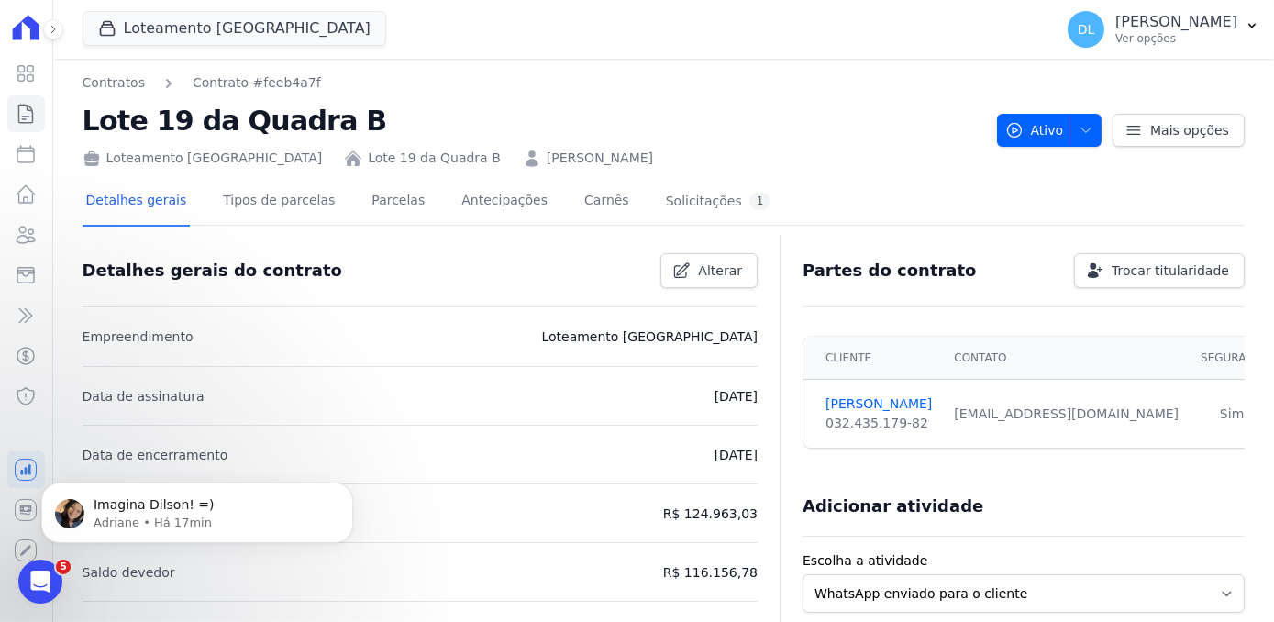
scroll to position [0, 0]
